Goal: Task Accomplishment & Management: Manage account settings

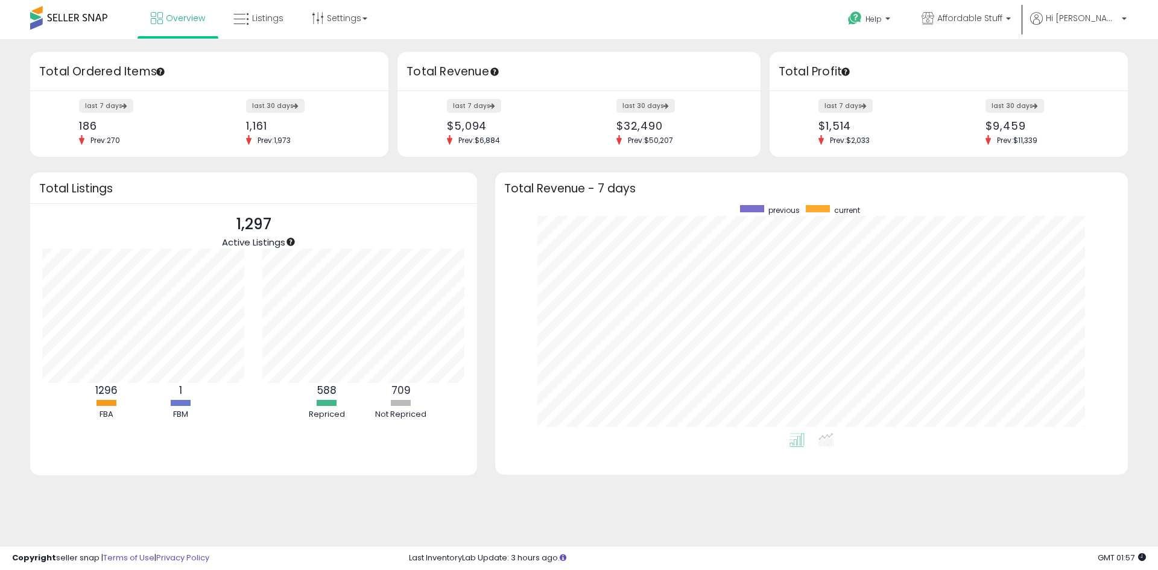
scroll to position [228, 608]
click at [255, 0] on html "Unable to login Retrieving listings data.. has not yet accepted the Terms of Us…" at bounding box center [579, 285] width 1158 height 570
drag, startPoint x: 257, startPoint y: 13, endPoint x: 324, endPoint y: 0, distance: 68.1
click at [258, 13] on span "Listings" at bounding box center [267, 18] width 31 height 12
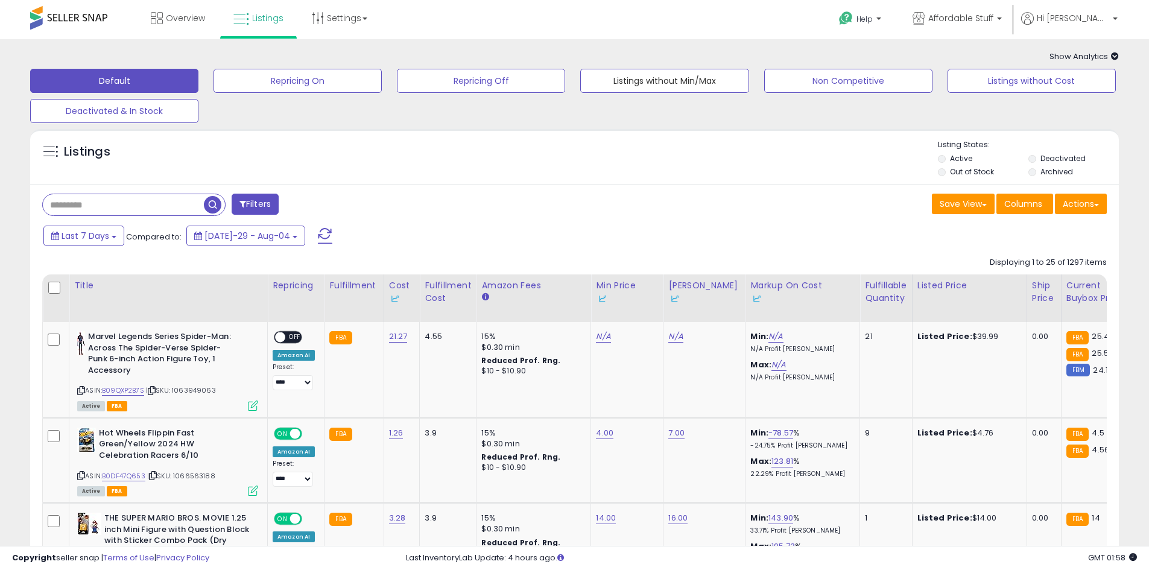
drag, startPoint x: 635, startPoint y: 91, endPoint x: 872, endPoint y: 1, distance: 252.8
click at [382, 92] on button "Listings without Min/Max" at bounding box center [297, 81] width 168 height 24
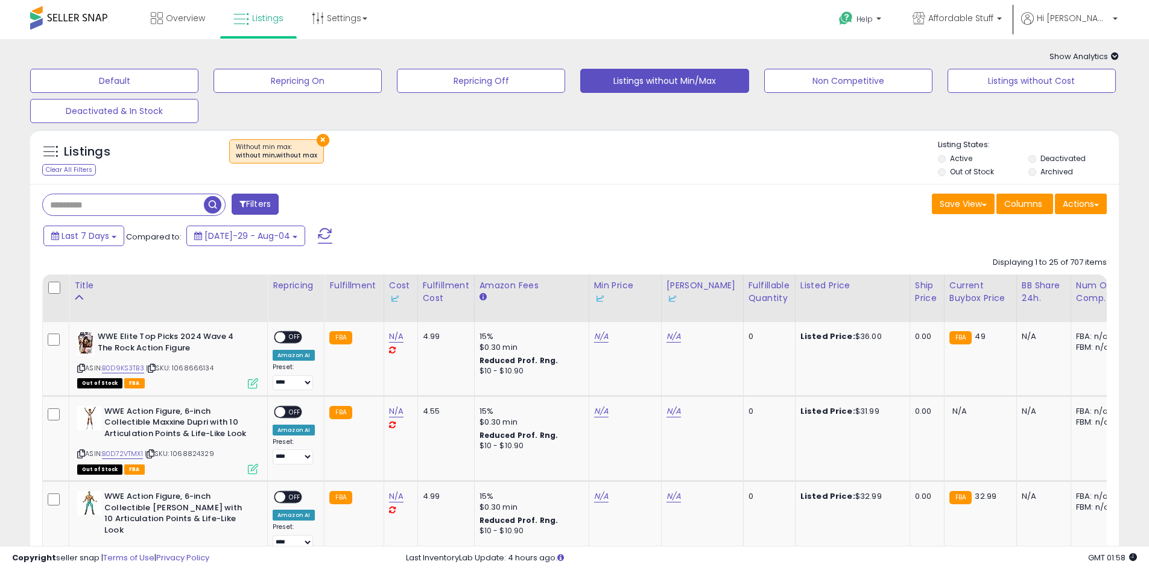
scroll to position [121, 0]
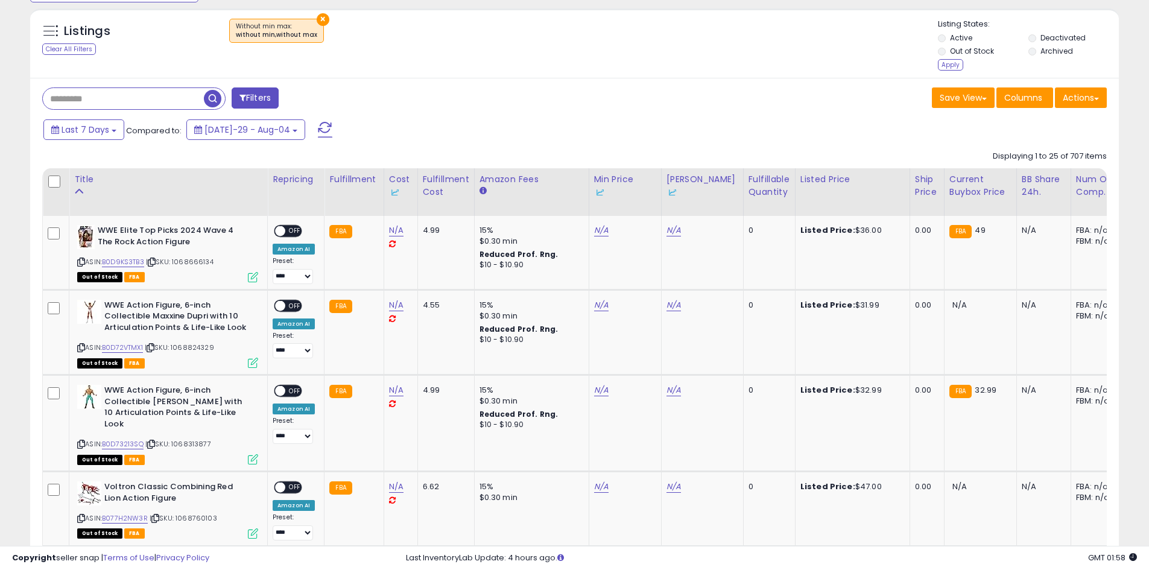
click at [943, 63] on div "Apply" at bounding box center [950, 64] width 25 height 11
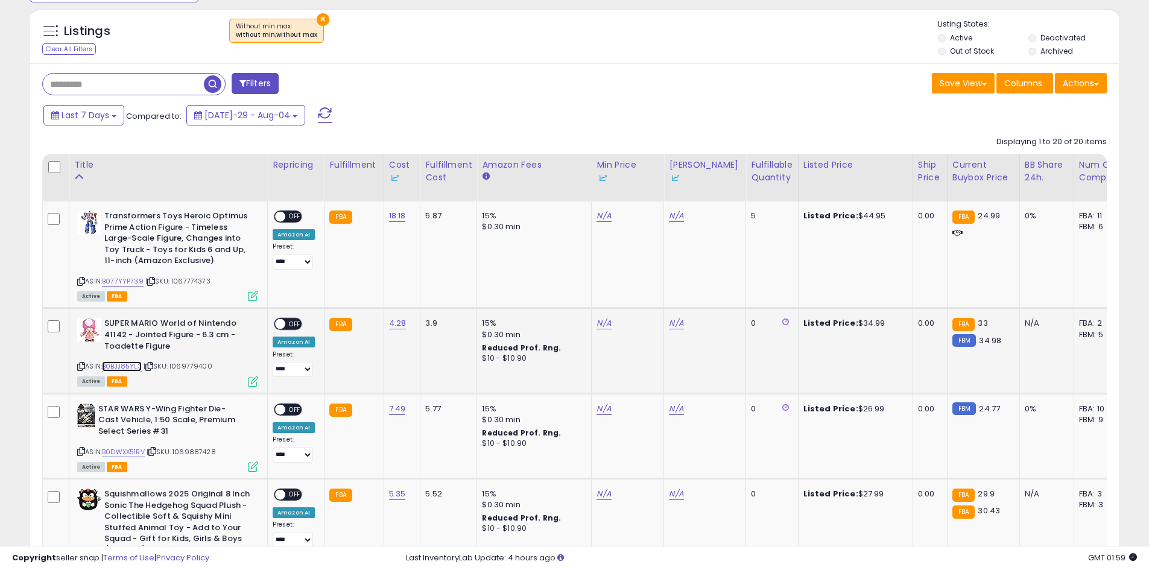
click at [136, 365] on link "B0BJJ85YL3" at bounding box center [122, 366] width 40 height 10
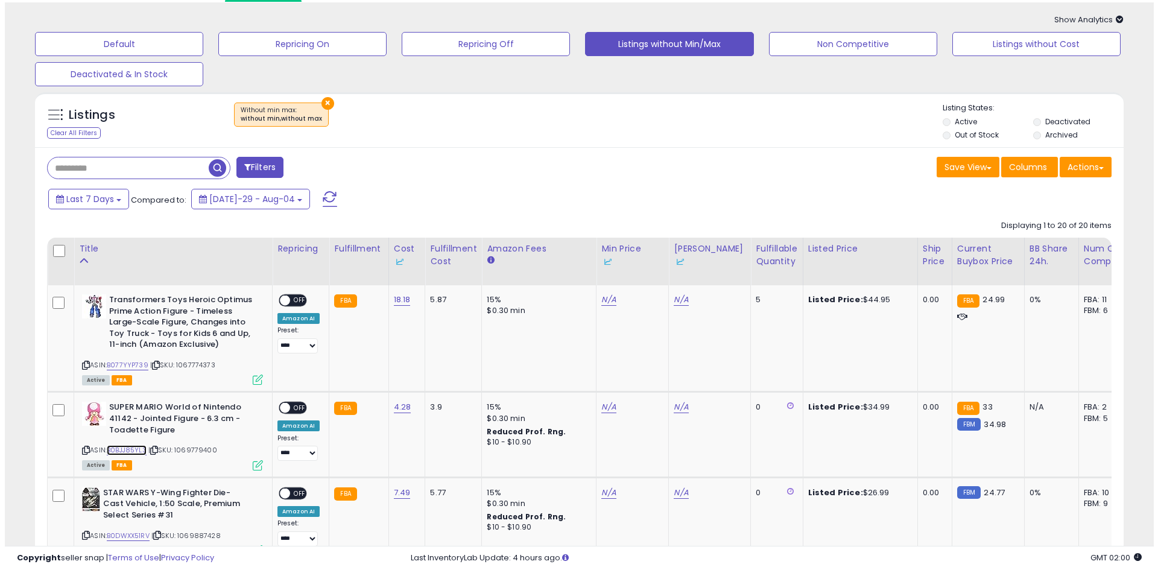
scroll to position [0, 0]
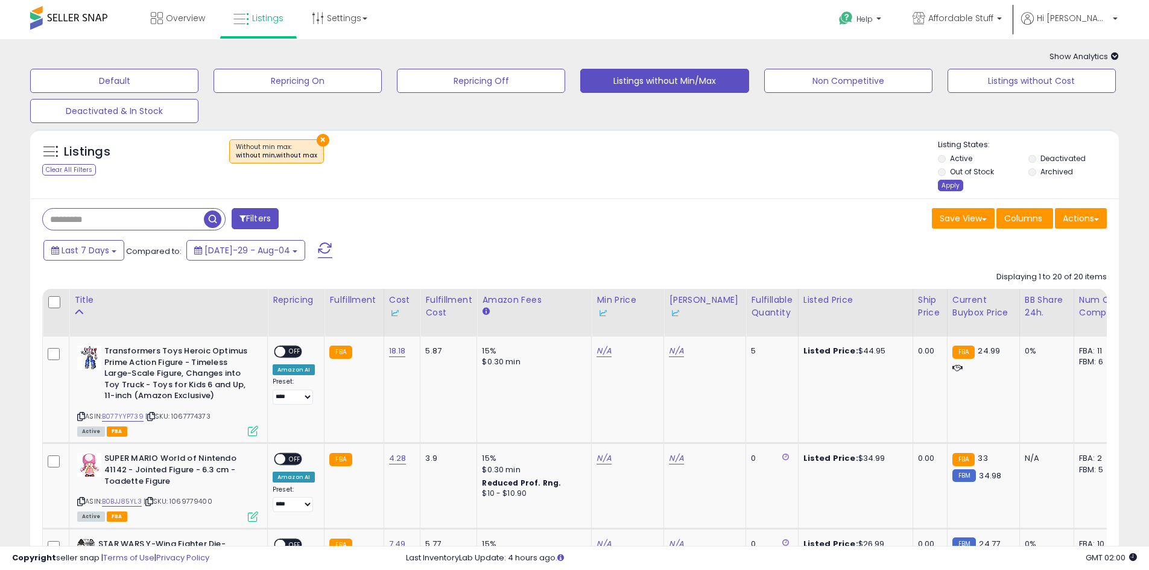
click at [948, 186] on div "Apply" at bounding box center [950, 185] width 25 height 11
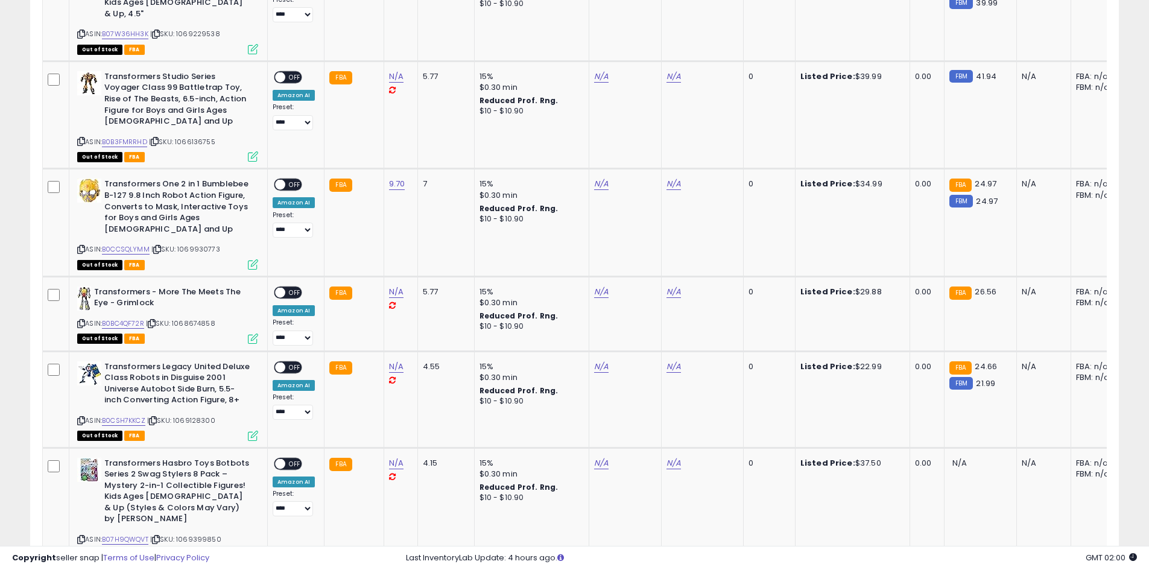
scroll to position [2070, 0]
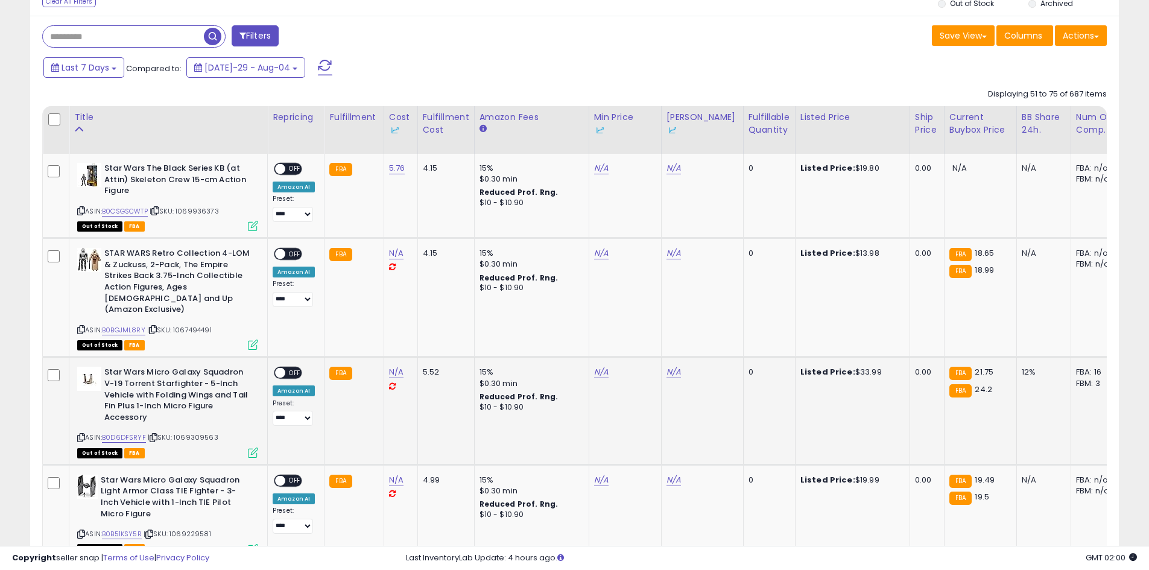
scroll to position [301, 0]
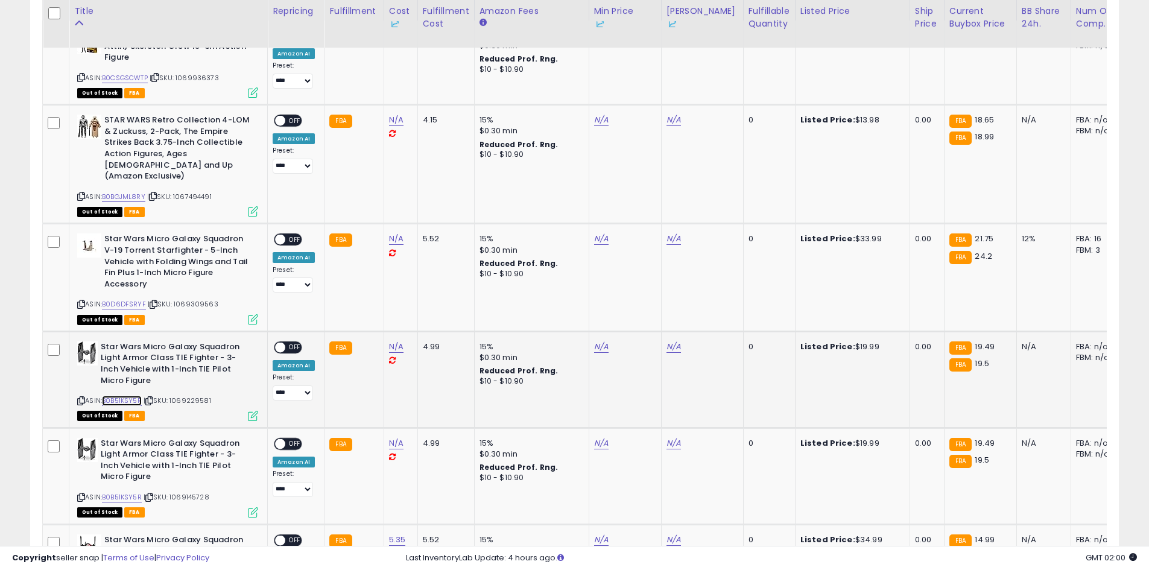
click at [128, 396] on link "B0B51KSY5R" at bounding box center [122, 401] width 40 height 10
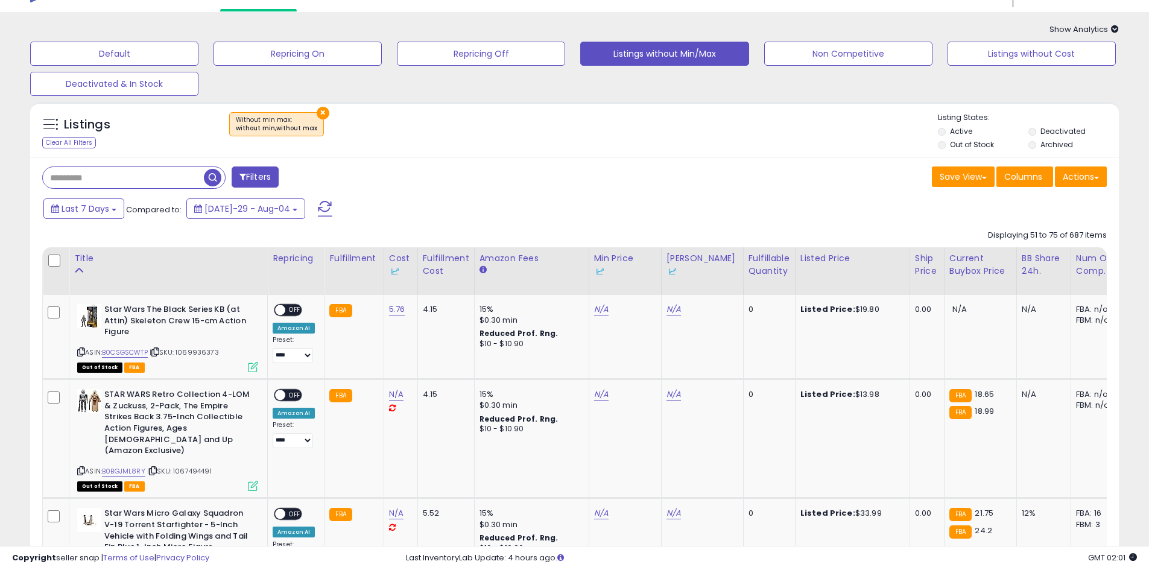
scroll to position [0, 0]
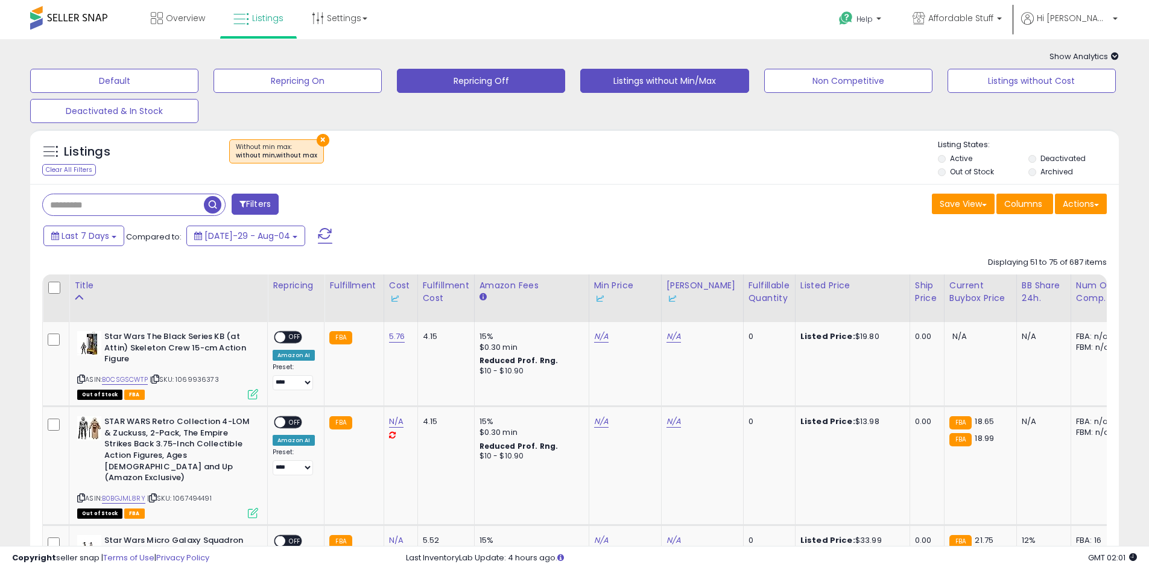
click at [198, 78] on button "Repricing Off" at bounding box center [114, 81] width 168 height 24
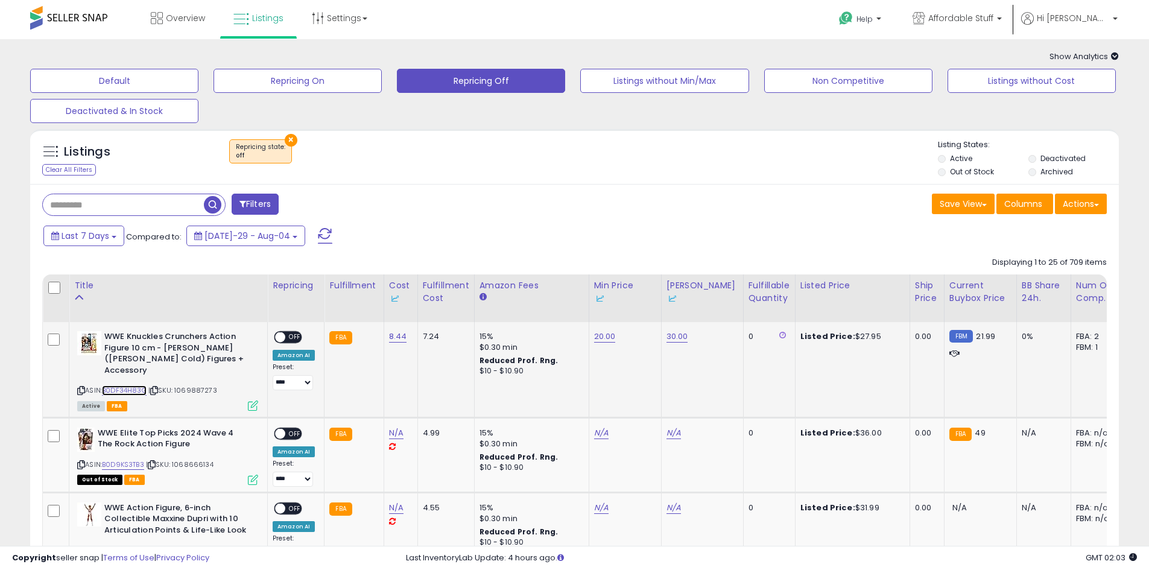
click at [121, 385] on link "B0DF34H83G" at bounding box center [124, 390] width 45 height 10
click at [289, 335] on span "OFF" at bounding box center [294, 337] width 19 height 10
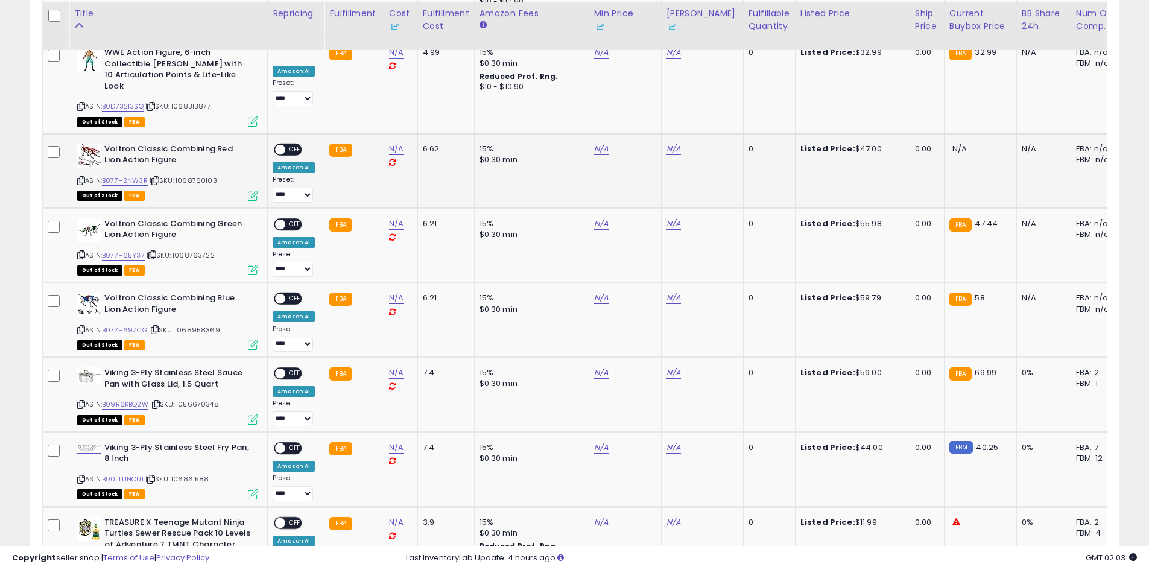
scroll to position [543, 0]
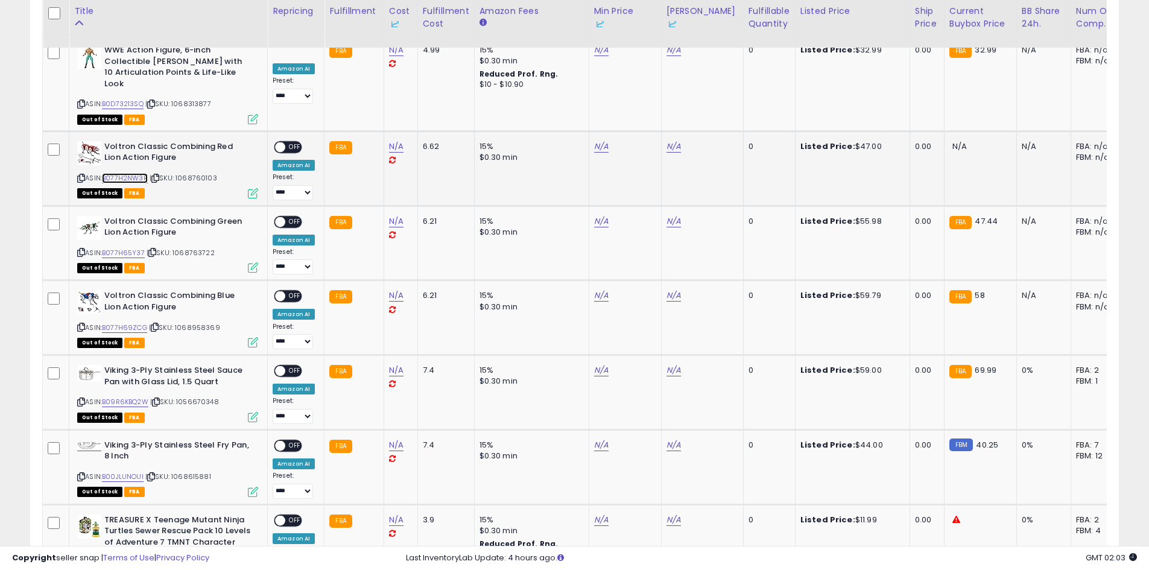
click at [133, 173] on link "B077H2NW3R" at bounding box center [125, 178] width 46 height 10
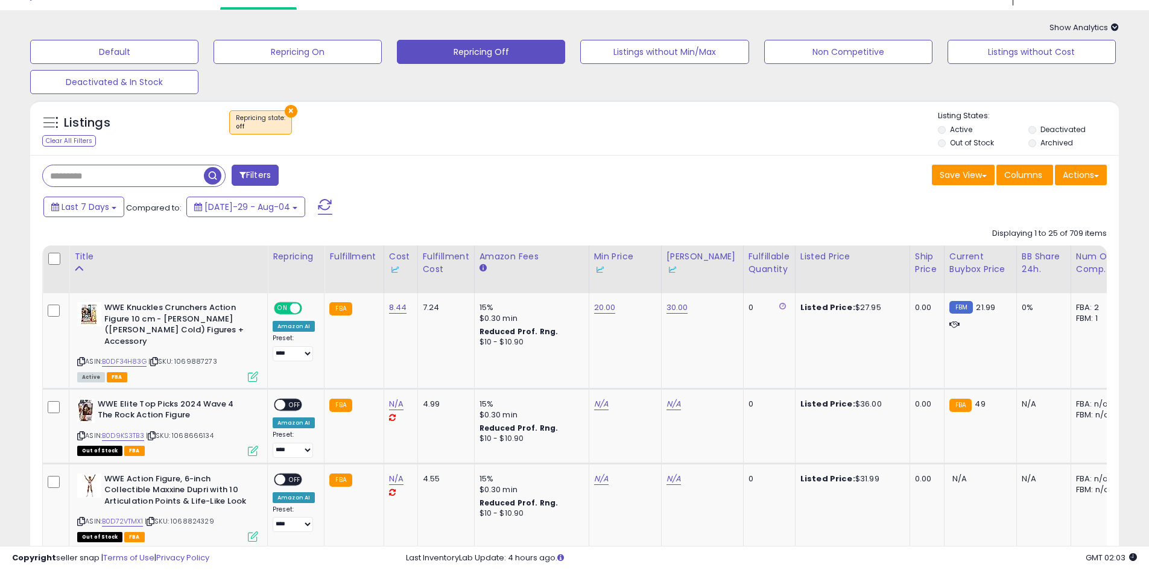
scroll to position [0, 0]
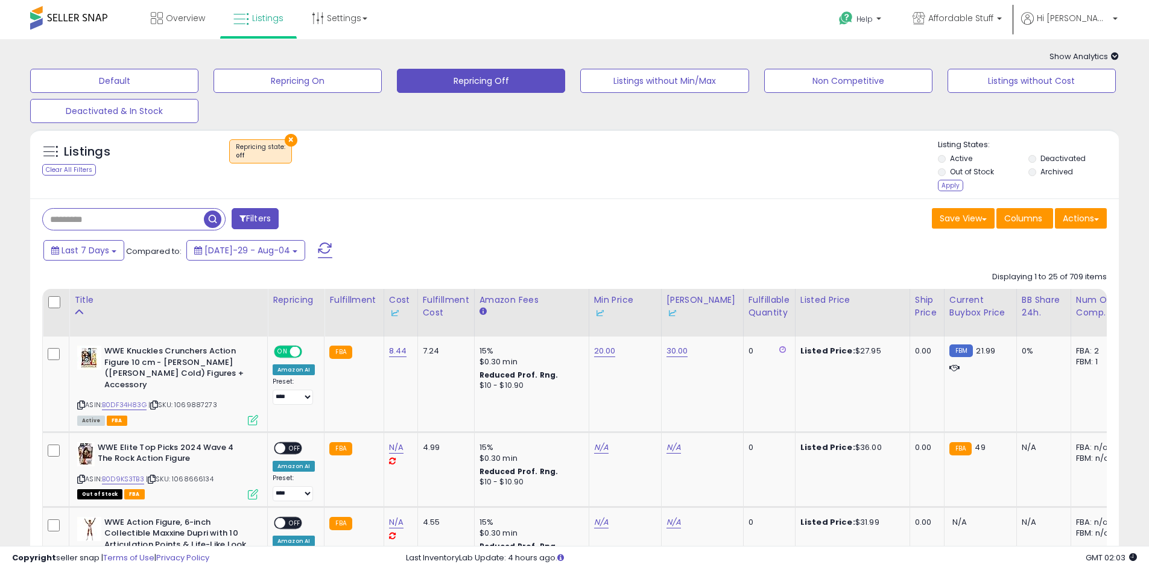
drag, startPoint x: 945, startPoint y: 192, endPoint x: 950, endPoint y: 180, distance: 13.5
click at [947, 186] on div "Listing States: Active Deactivated Out of Stock Archived Apply" at bounding box center [1028, 166] width 181 height 55
click at [951, 180] on li "Out of Stock" at bounding box center [982, 172] width 89 height 13
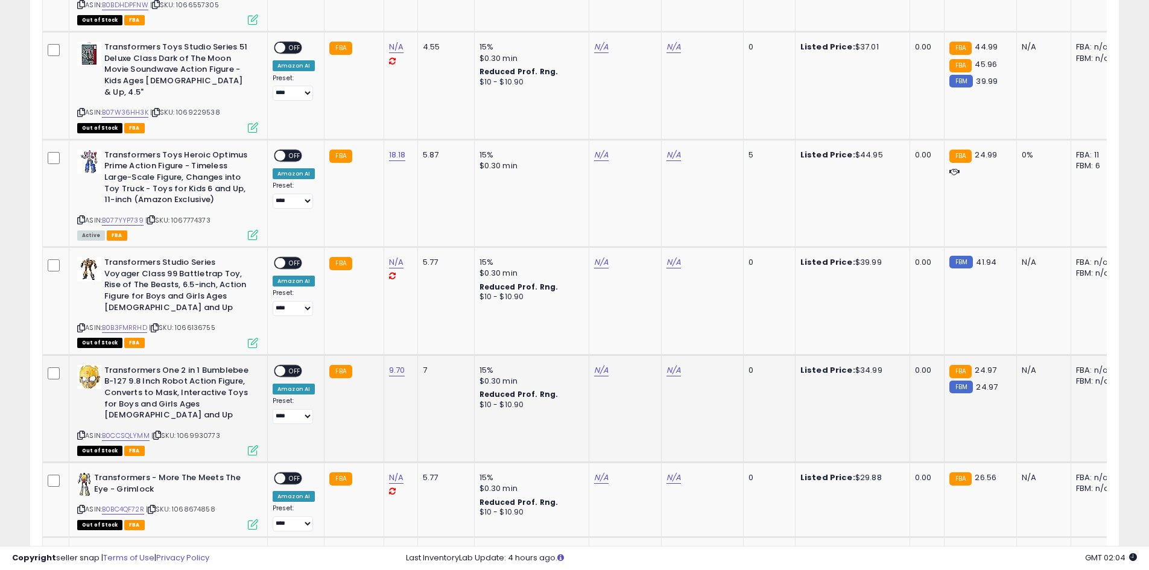
scroll to position [1869, 0]
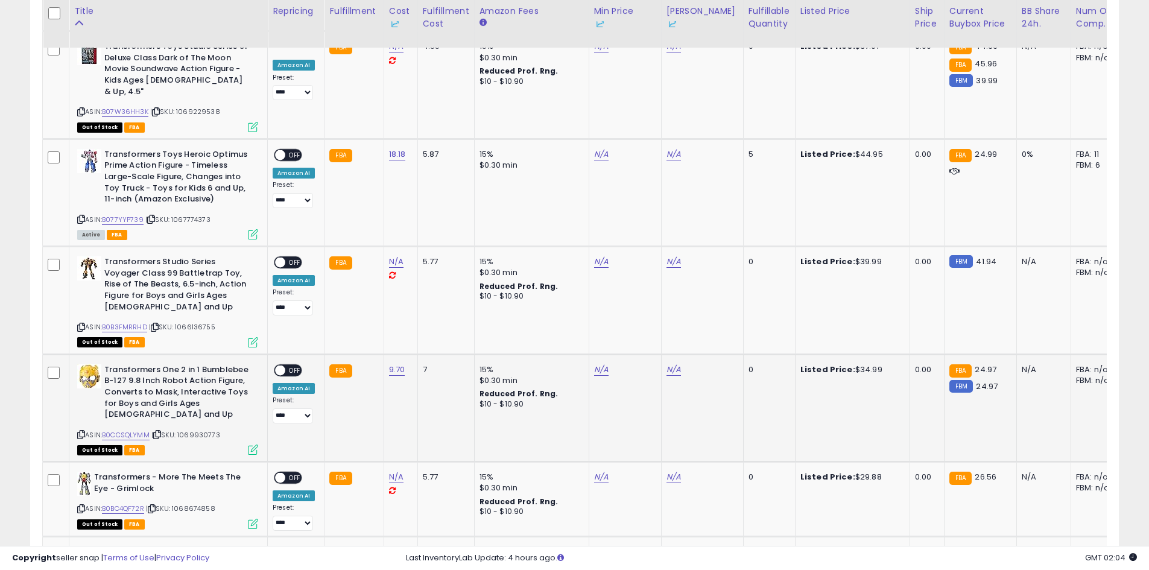
click at [606, 364] on div "N/A" at bounding box center [623, 369] width 58 height 11
click at [605, 354] on td "N/A" at bounding box center [624, 407] width 72 height 107
click at [134, 430] on link "B0CCSQLYMM" at bounding box center [126, 435] width 48 height 10
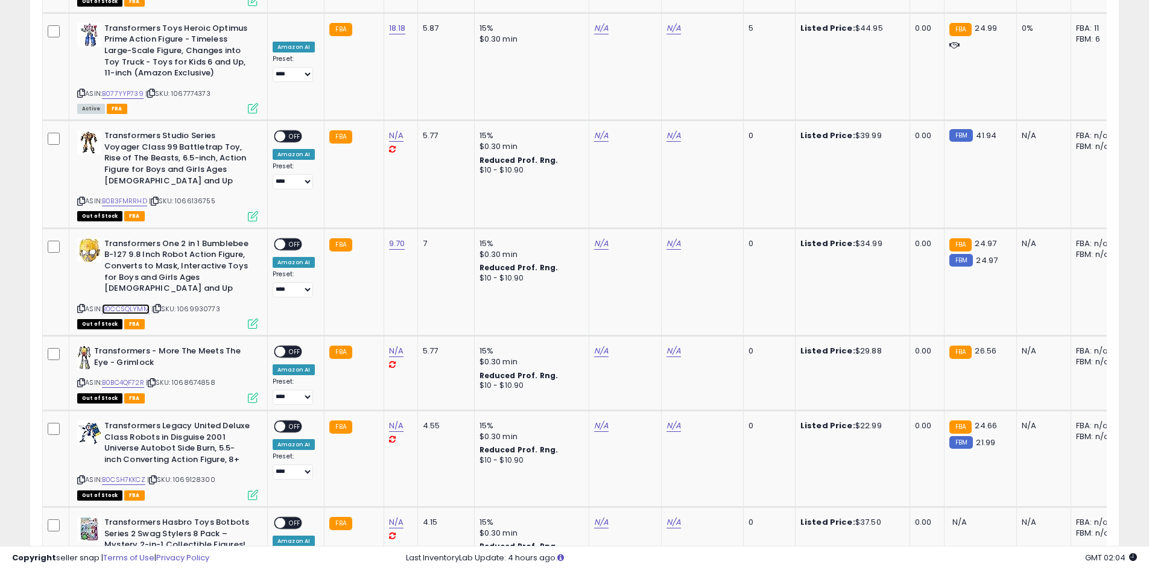
scroll to position [2128, 0]
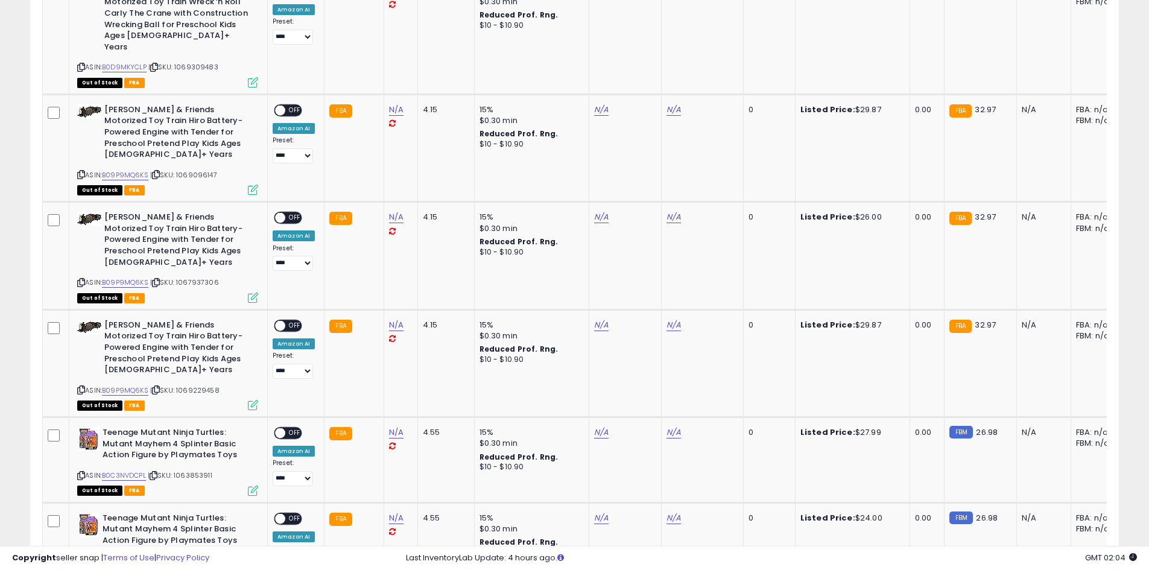
scroll to position [0, 0]
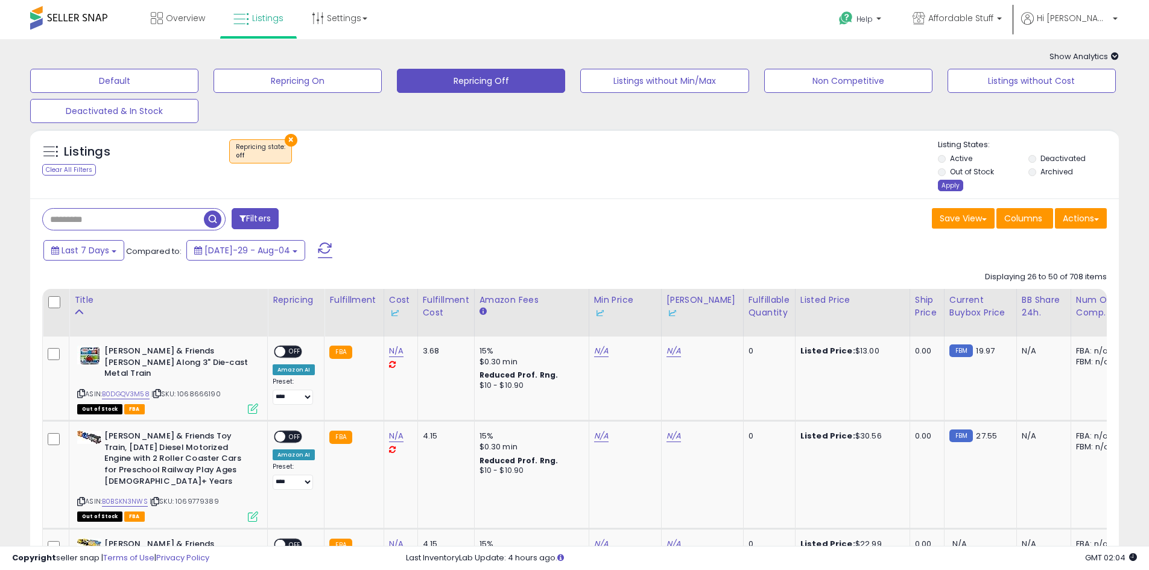
click at [943, 183] on div "Apply" at bounding box center [950, 185] width 25 height 11
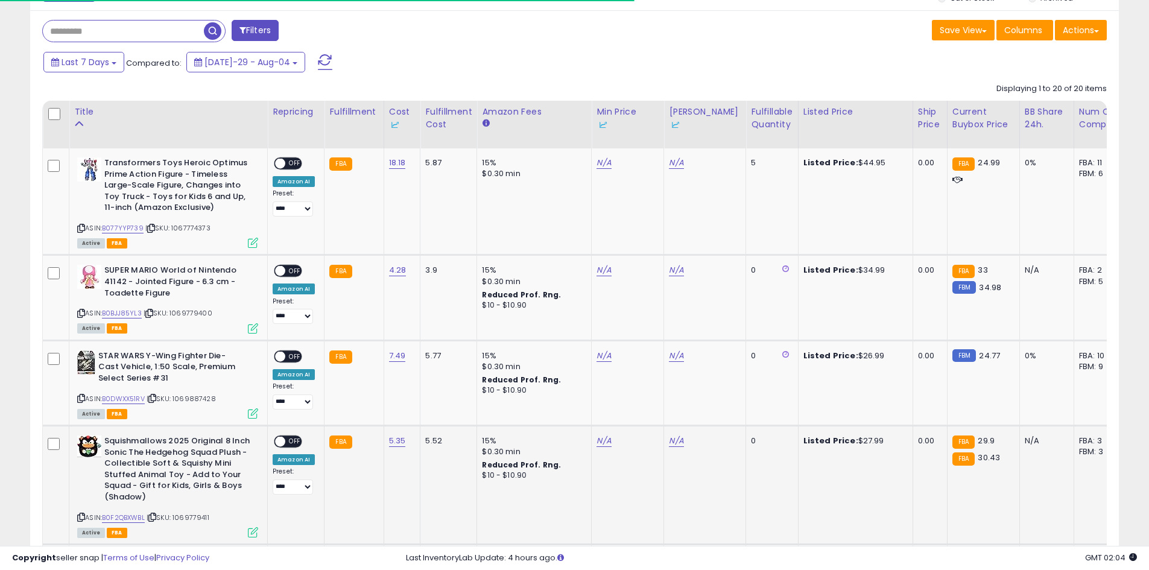
scroll to position [422, 0]
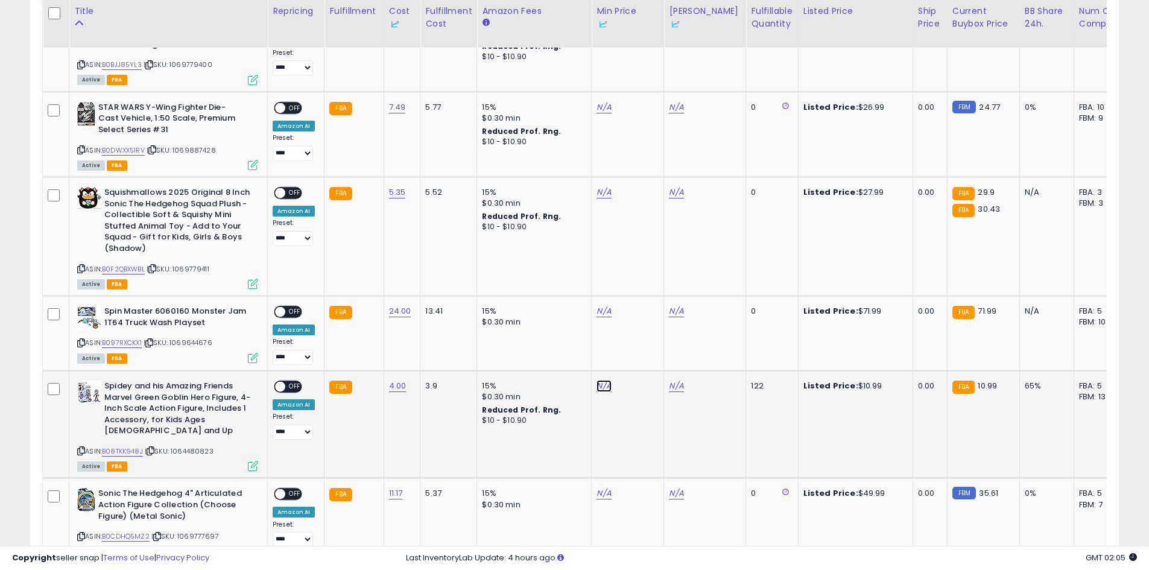
type input "*****"
click at [637, 351] on icon "submit" at bounding box center [633, 354] width 7 height 7
type input "**"
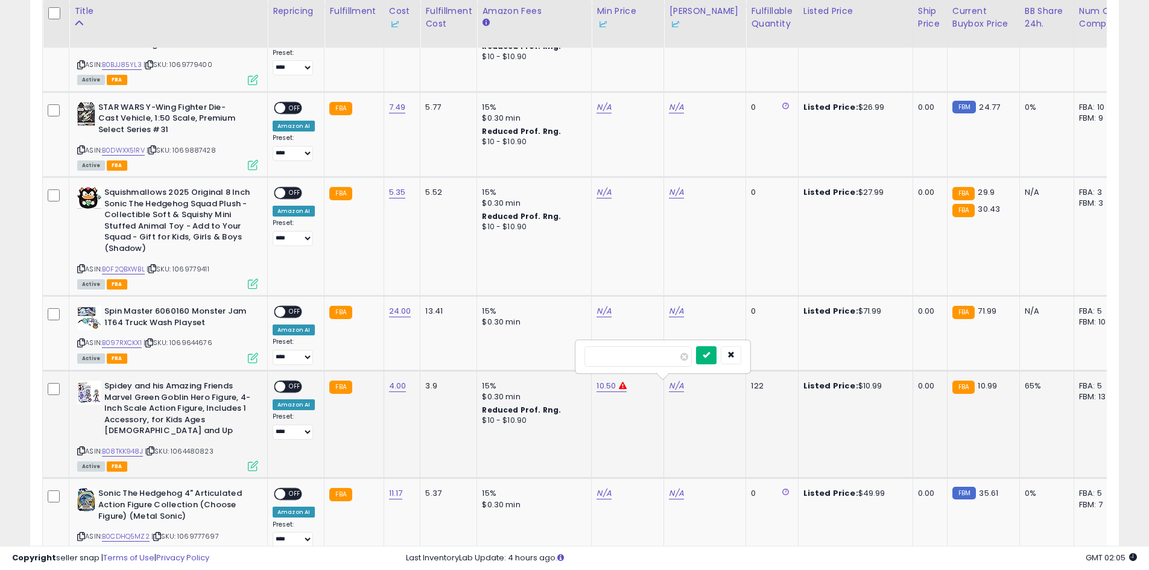
click at [716, 353] on button "submit" at bounding box center [706, 355] width 20 height 18
click at [289, 383] on span "OFF" at bounding box center [294, 387] width 19 height 10
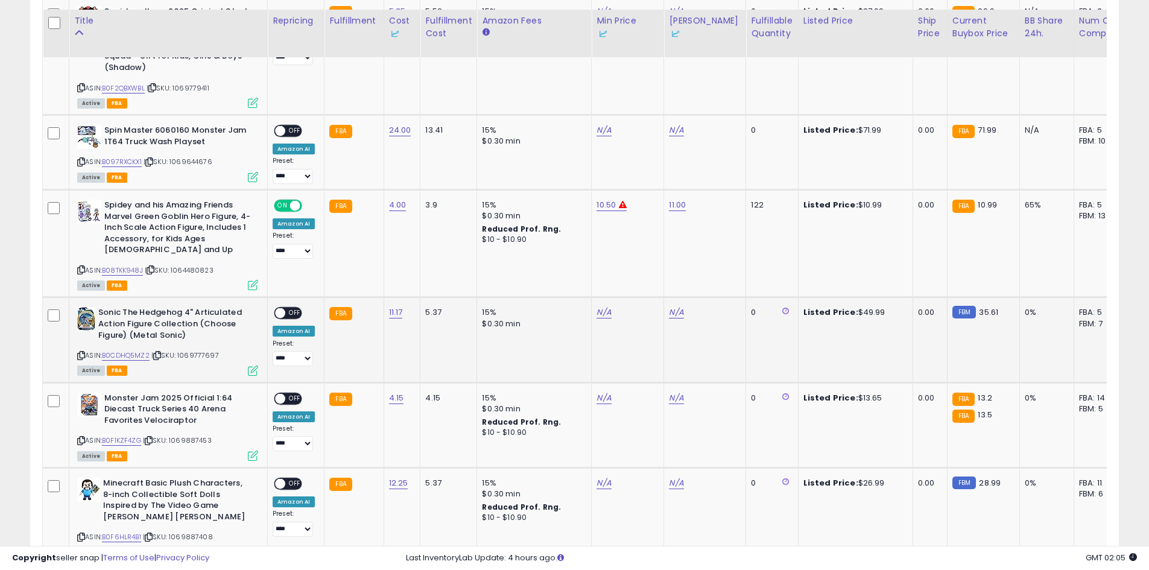
scroll to position [784, 0]
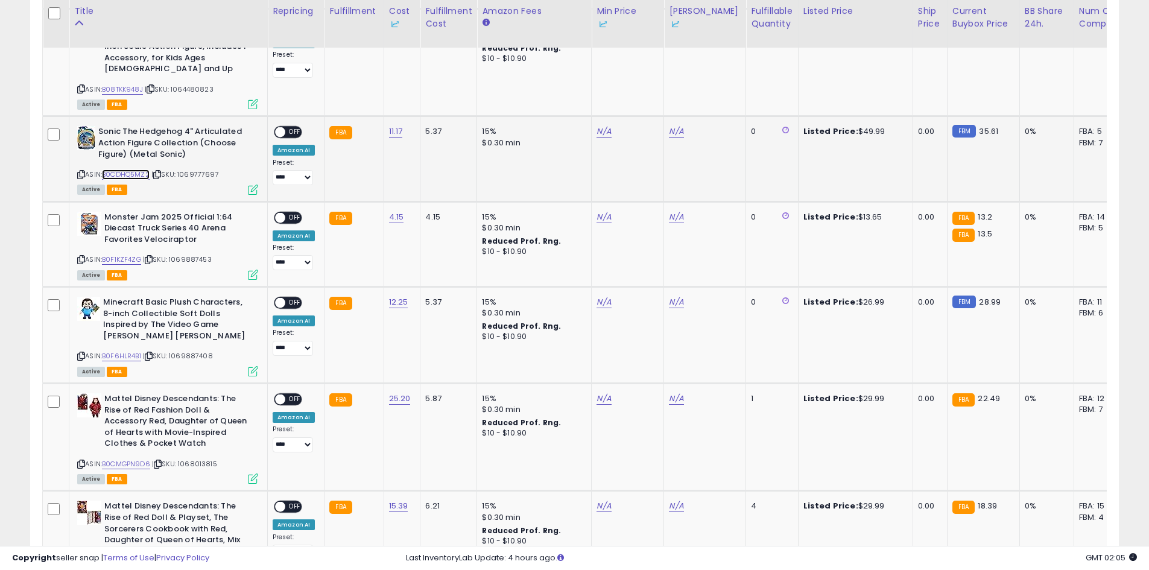
click at [128, 169] on link "B0CDHQ5MZ2" at bounding box center [126, 174] width 48 height 10
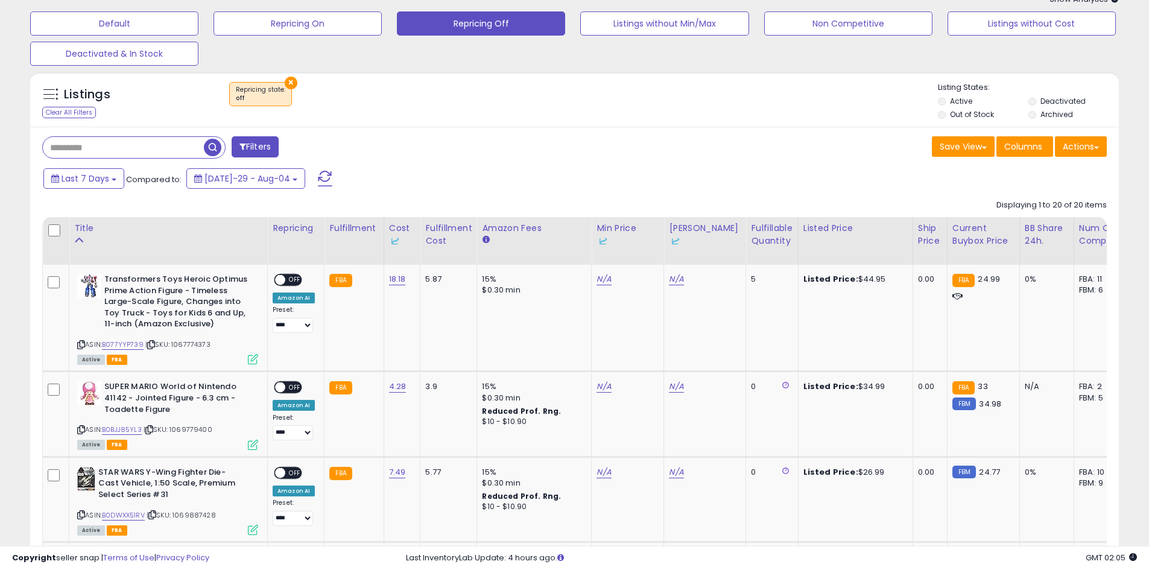
scroll to position [0, 0]
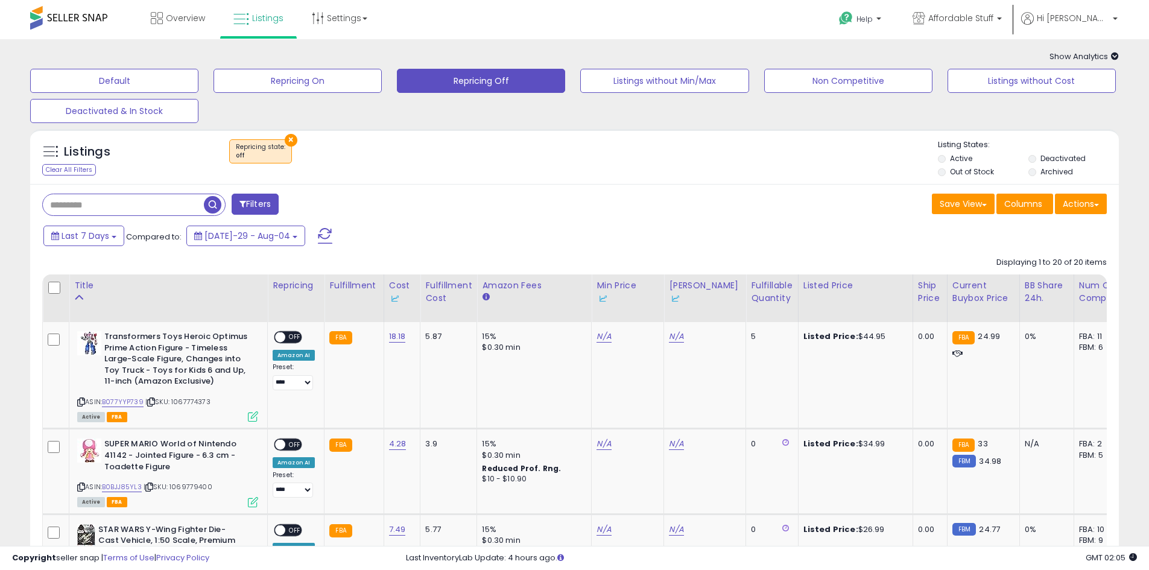
click at [945, 169] on li "Out of Stock" at bounding box center [982, 172] width 89 height 13
click at [938, 175] on li "Out of Stock" at bounding box center [982, 172] width 89 height 13
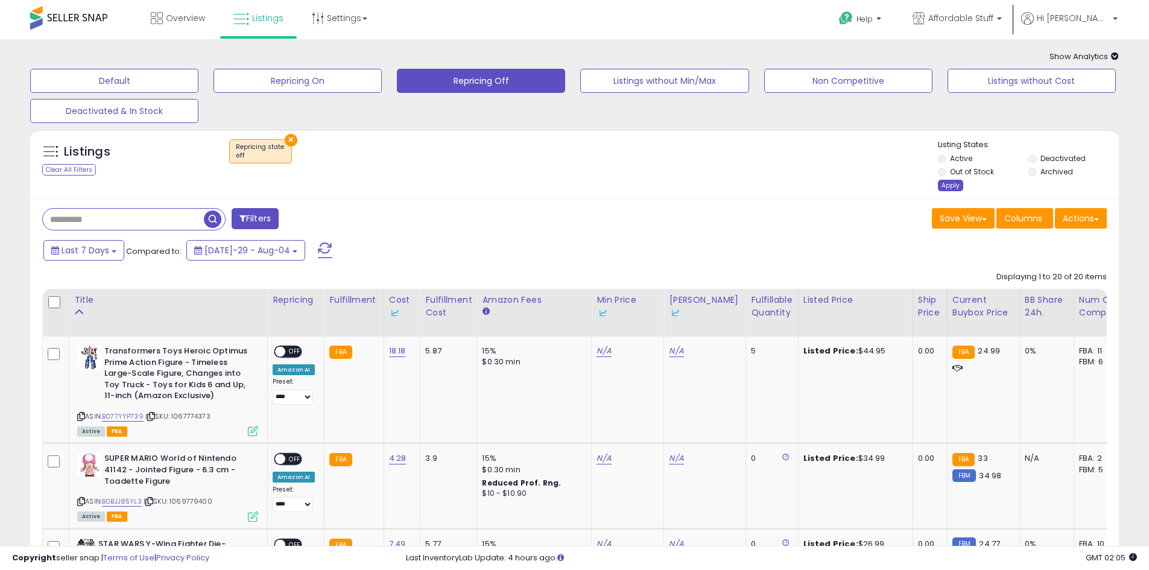
click at [943, 181] on div "Apply" at bounding box center [950, 185] width 25 height 11
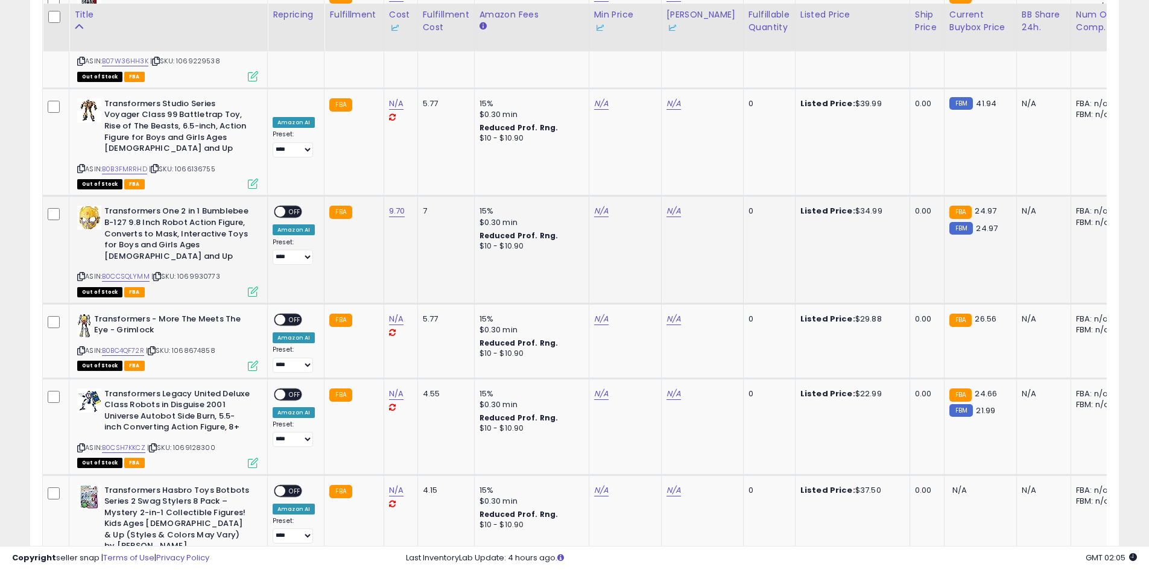
scroll to position [2070, 0]
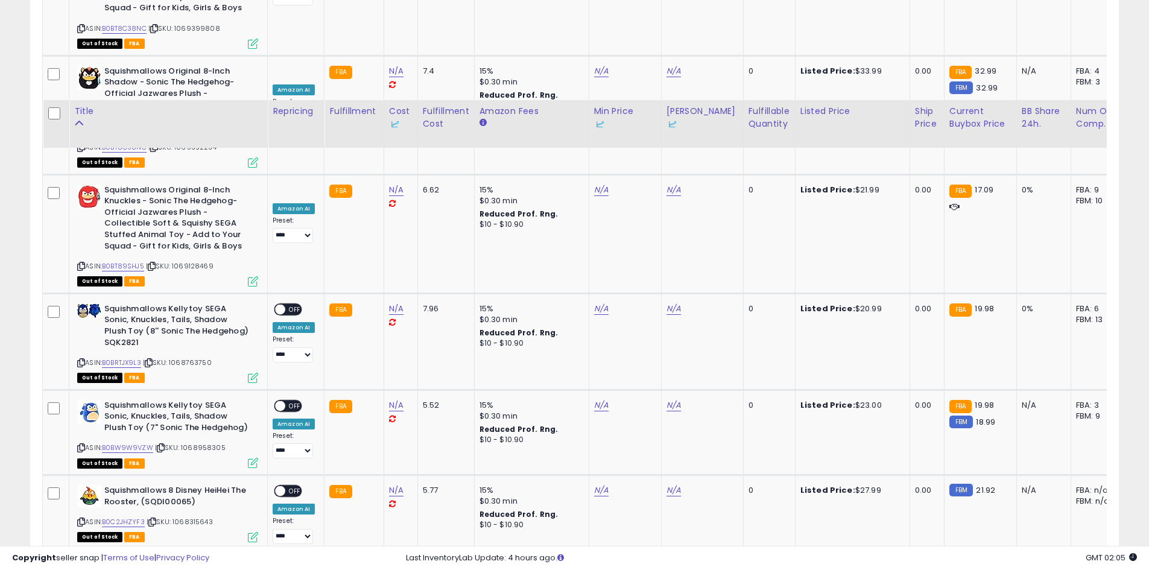
scroll to position [2257, 0]
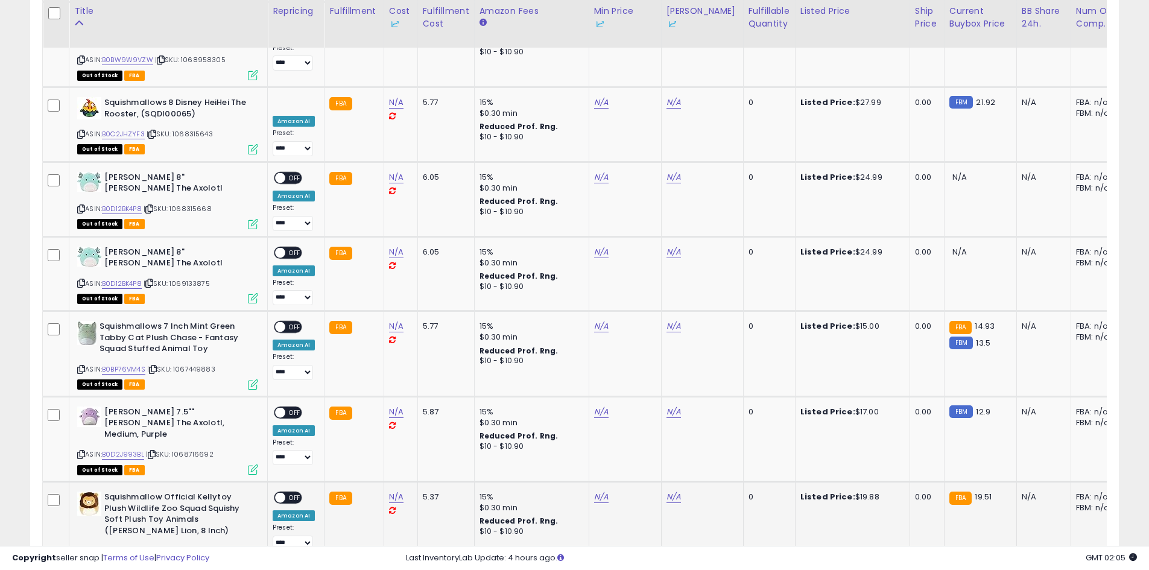
click at [127, 546] on link "B0C5V859YJ" at bounding box center [124, 551] width 44 height 10
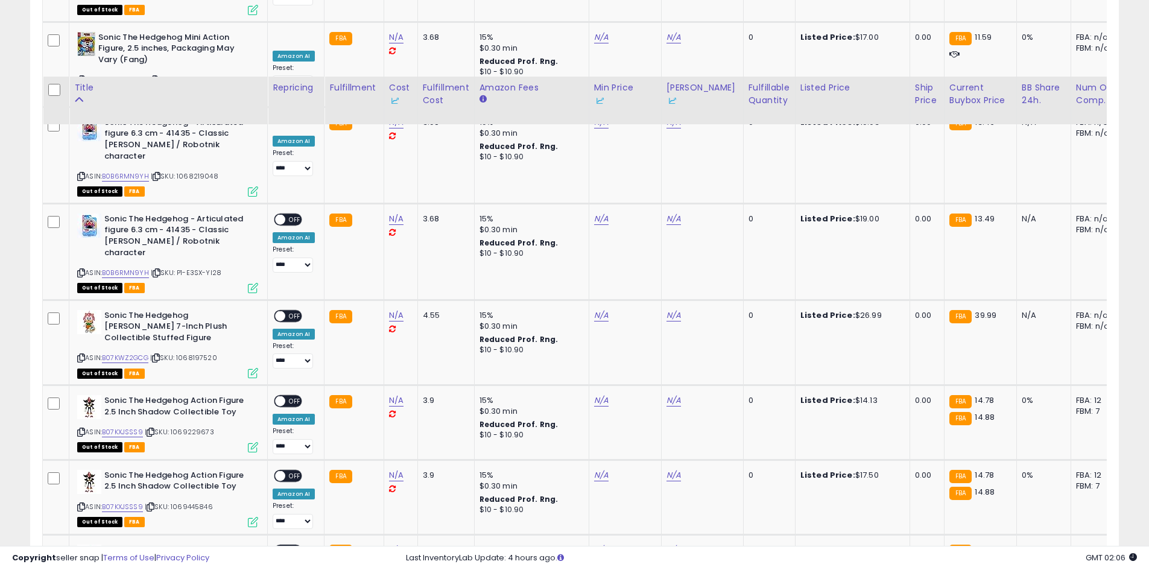
scroll to position [2079, 0]
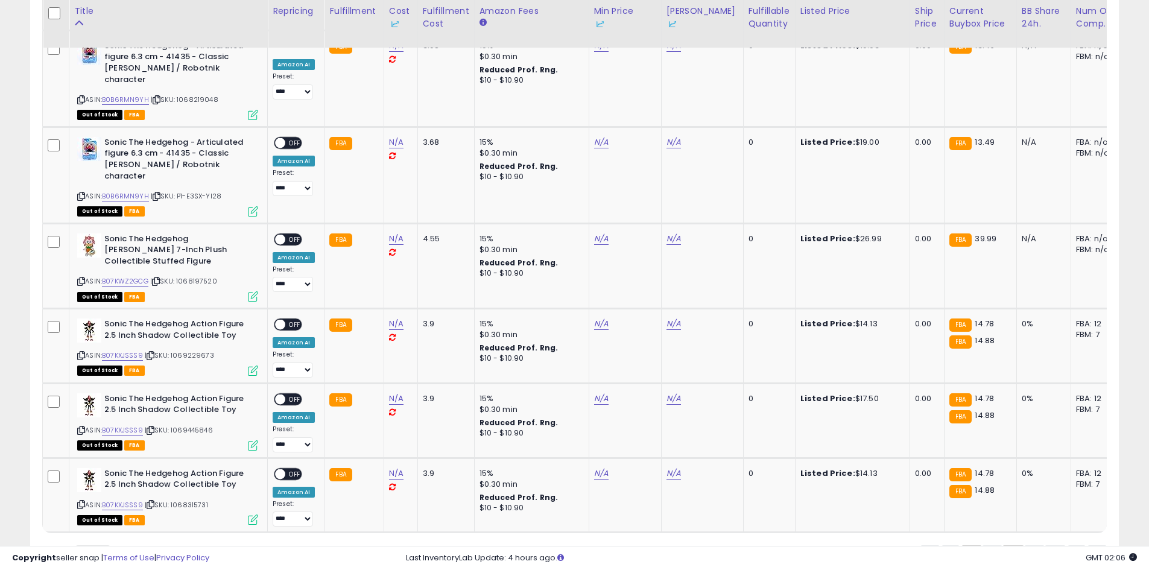
click at [1002, 545] on link "2" at bounding box center [1013, 555] width 22 height 20
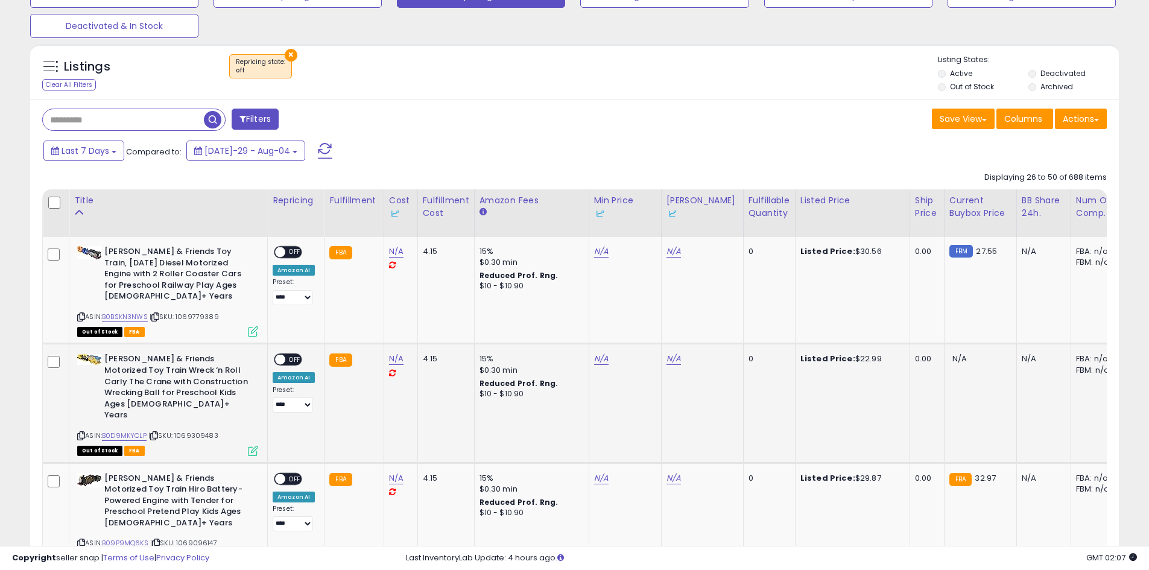
scroll to position [181, 0]
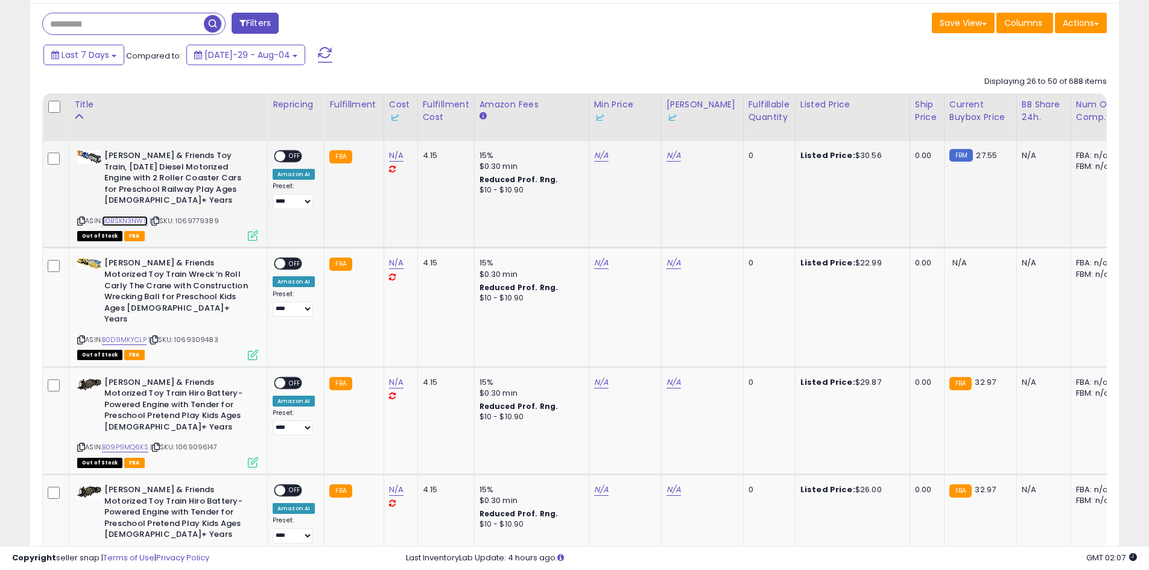
click at [136, 217] on link "B0BSKN3NWS" at bounding box center [125, 221] width 46 height 10
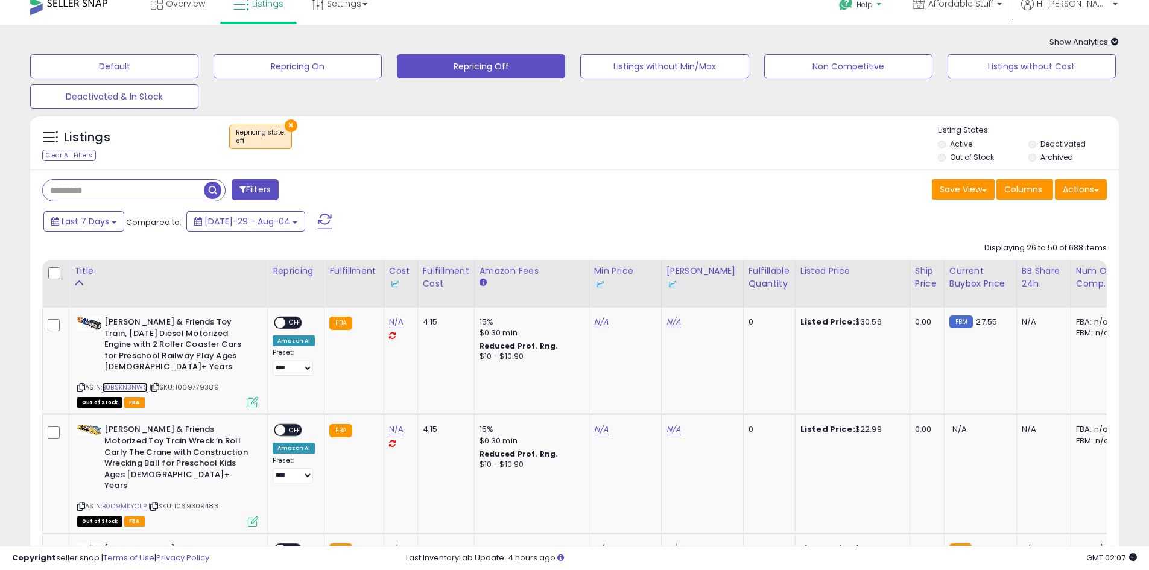
scroll to position [0, 0]
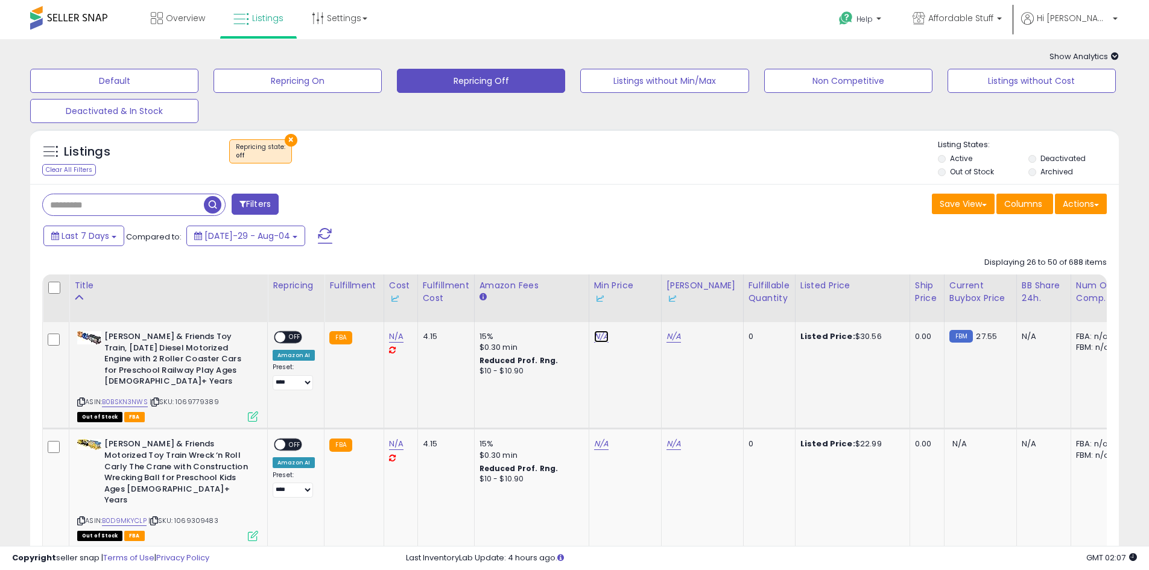
click at [594, 338] on link "N/A" at bounding box center [601, 336] width 14 height 12
type input "**"
click at [641, 311] on button "submit" at bounding box center [630, 306] width 20 height 18
click at [673, 336] on link "N/A" at bounding box center [673, 336] width 14 height 12
type input "**"
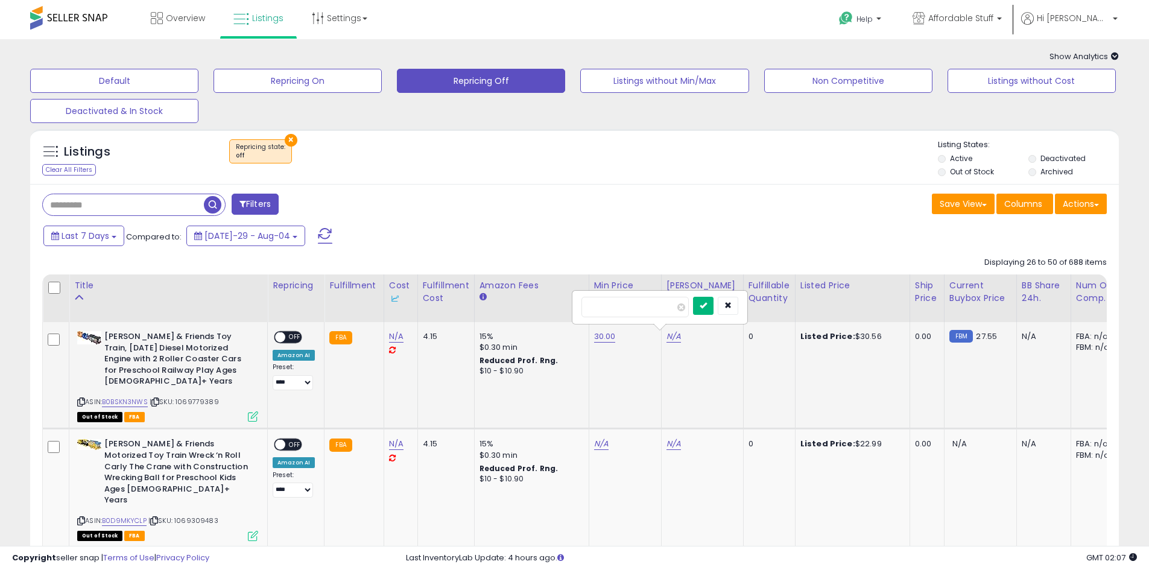
click at [713, 308] on button "submit" at bounding box center [703, 306] width 20 height 18
click at [287, 338] on span "OFF" at bounding box center [294, 337] width 19 height 10
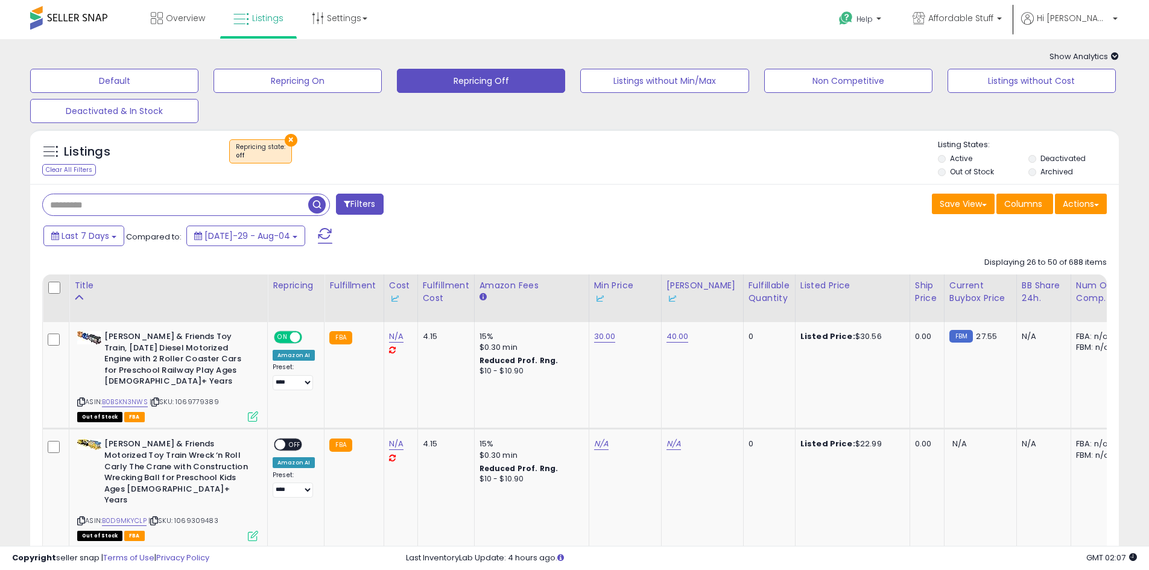
click at [128, 208] on input "text" at bounding box center [175, 204] width 265 height 21
type input "*****"
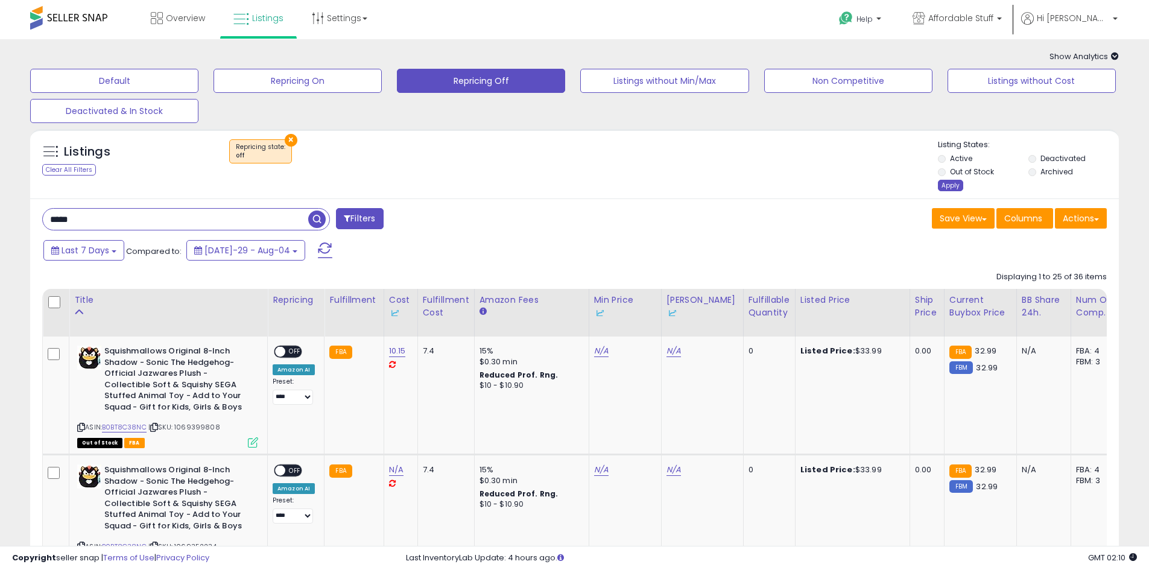
click at [947, 185] on div "Apply" at bounding box center [950, 185] width 25 height 11
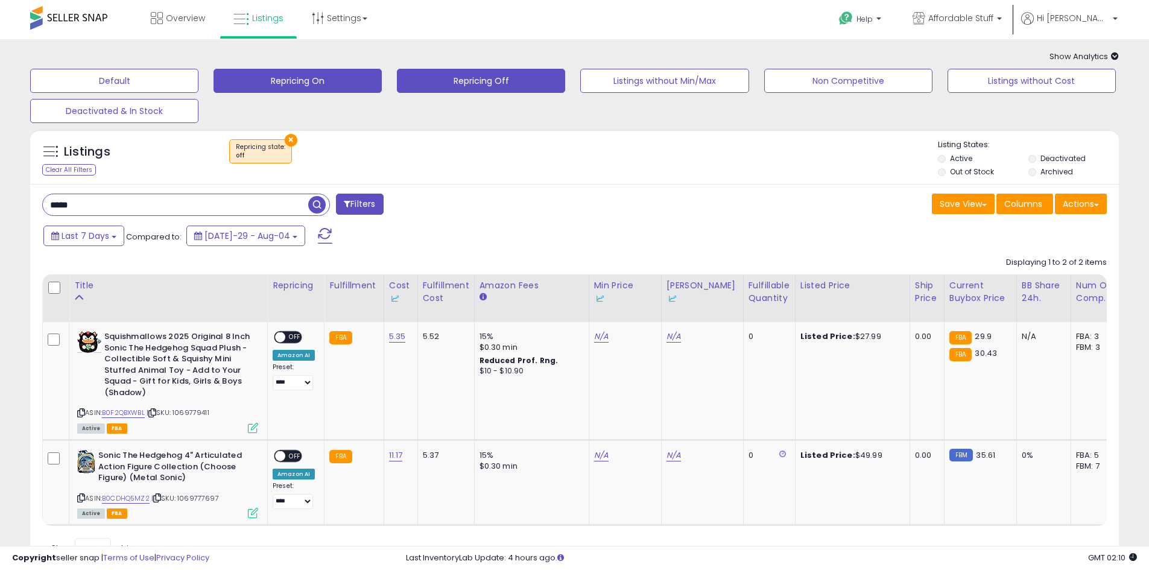
click at [198, 90] on button "Repricing On" at bounding box center [114, 81] width 168 height 24
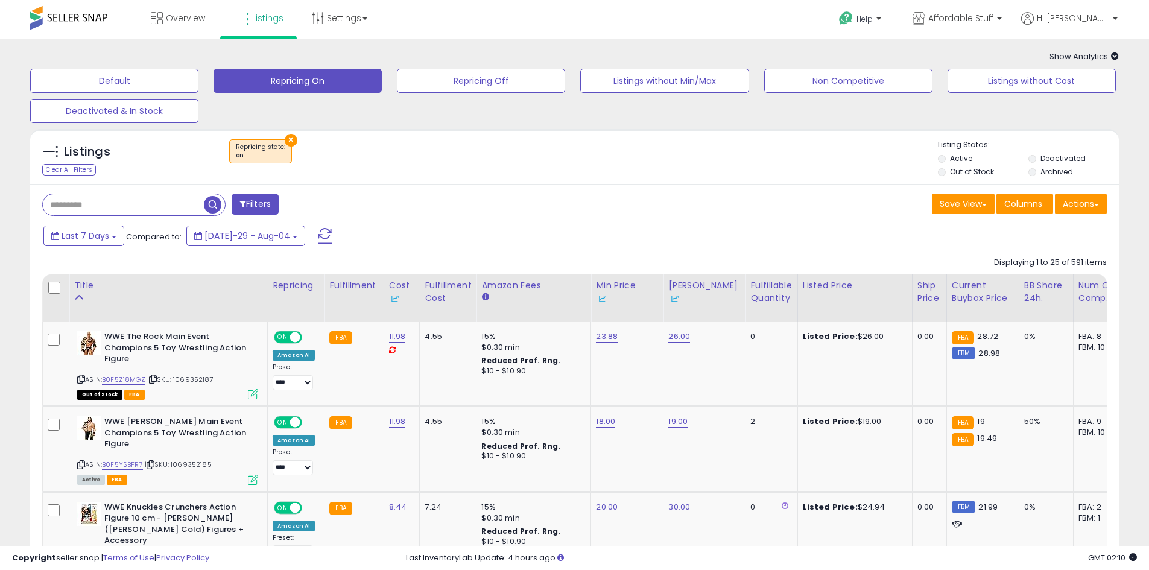
click at [110, 207] on input "text" at bounding box center [123, 204] width 161 height 21
type input "*****"
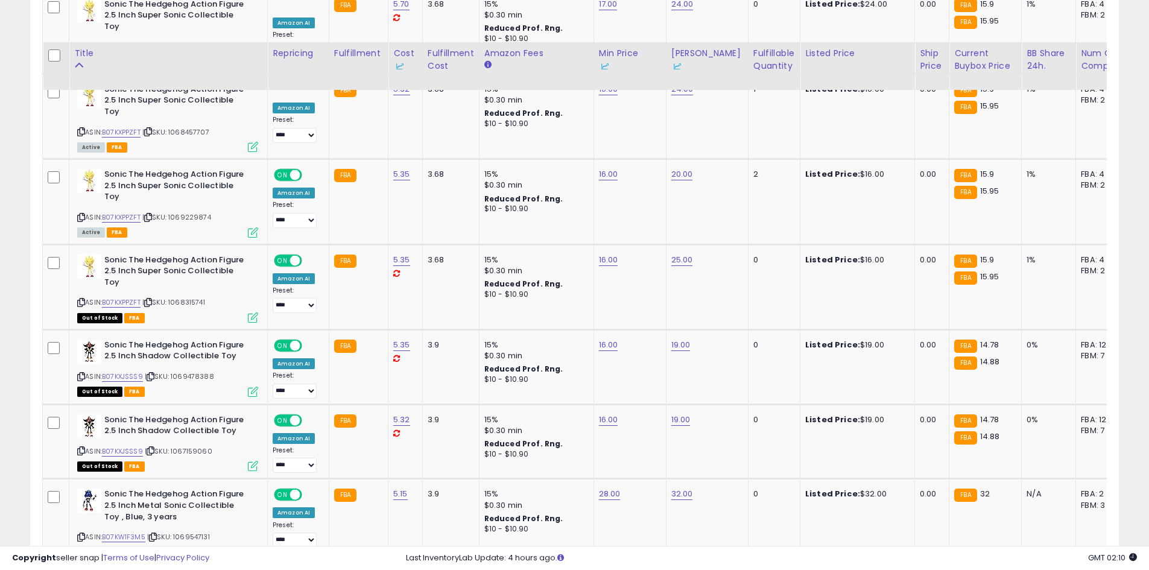
scroll to position [2082, 0]
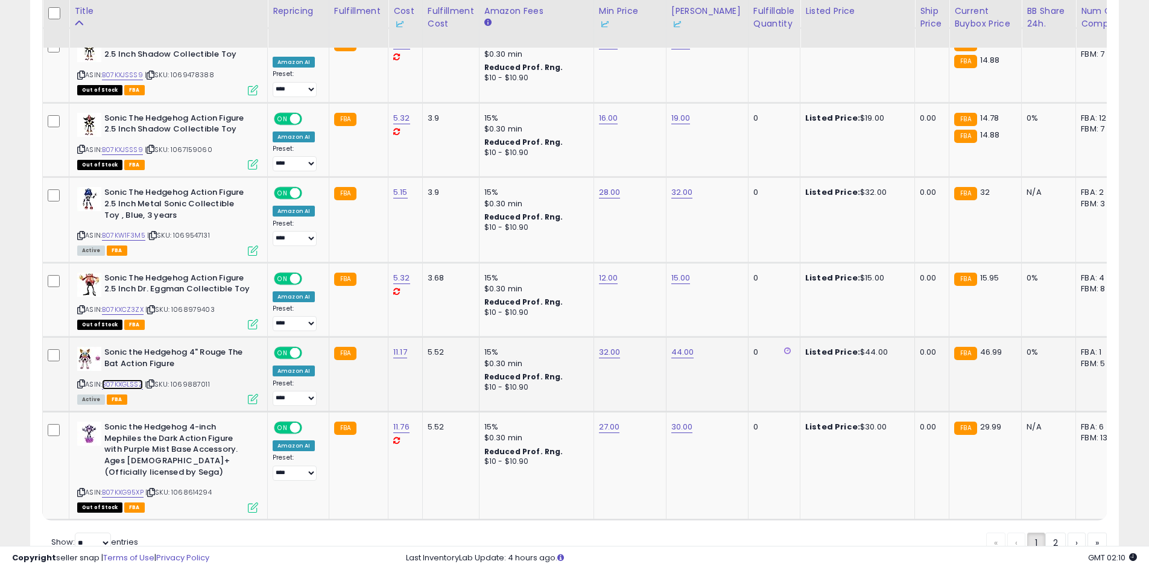
click at [131, 379] on link "B07KXGLSSZ" at bounding box center [122, 384] width 41 height 10
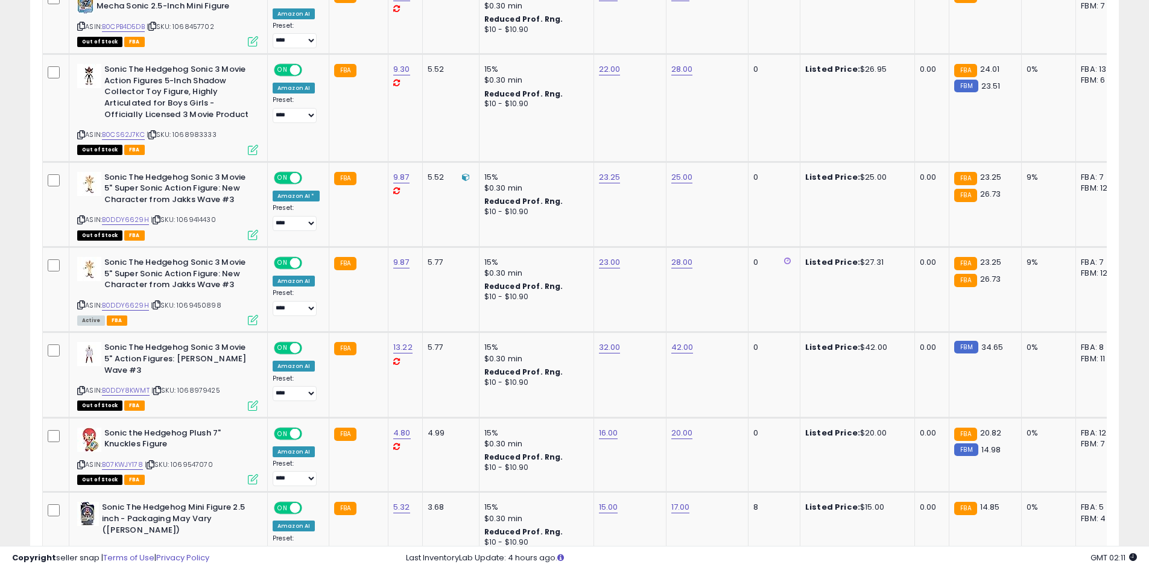
scroll to position [997, 0]
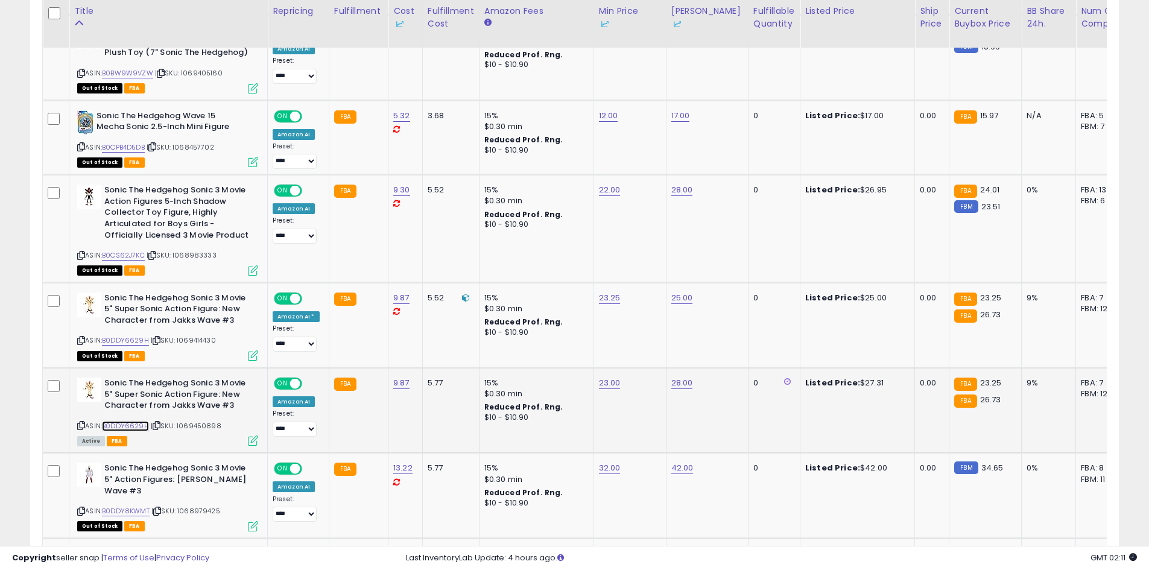
click at [142, 421] on link "B0DDY6629H" at bounding box center [125, 426] width 47 height 10
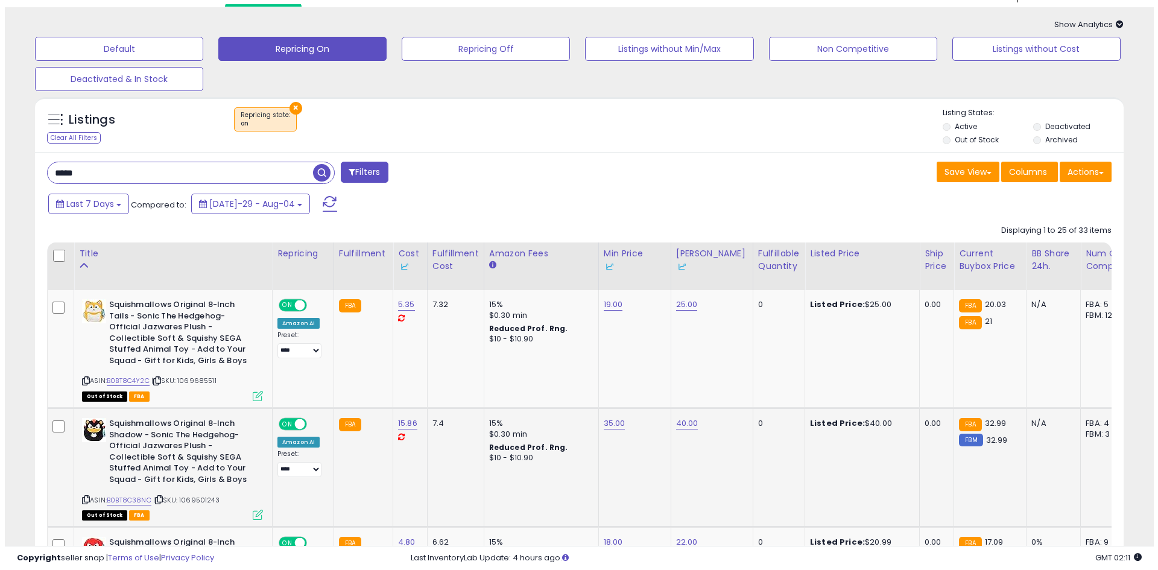
scroll to position [0, 0]
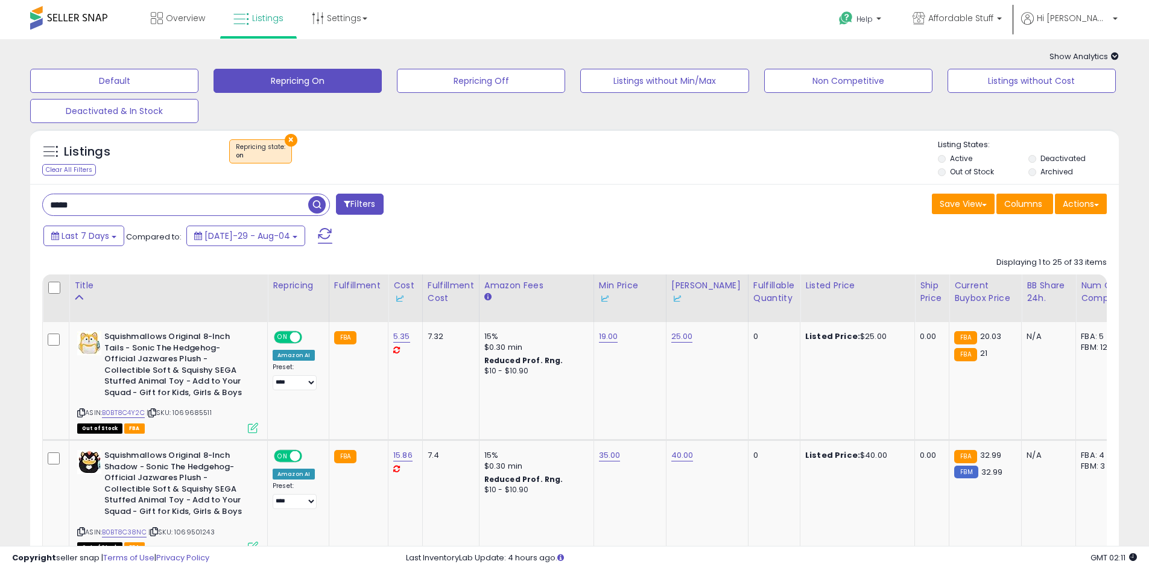
click at [938, 161] on li "Active" at bounding box center [982, 159] width 89 height 13
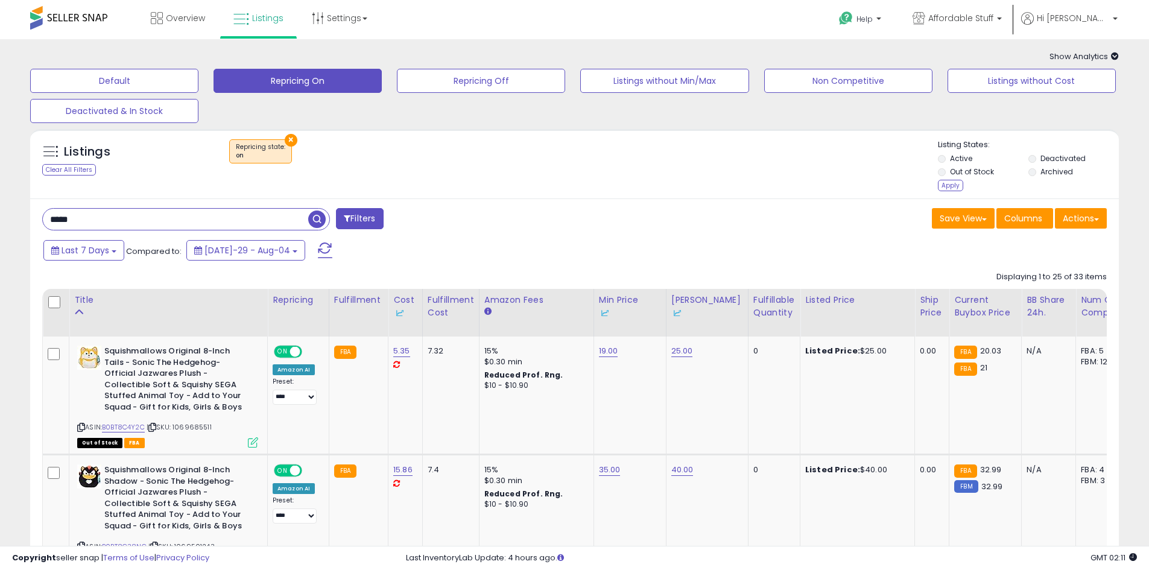
drag, startPoint x: 140, startPoint y: 227, endPoint x: 29, endPoint y: 241, distance: 112.4
type input "**********"
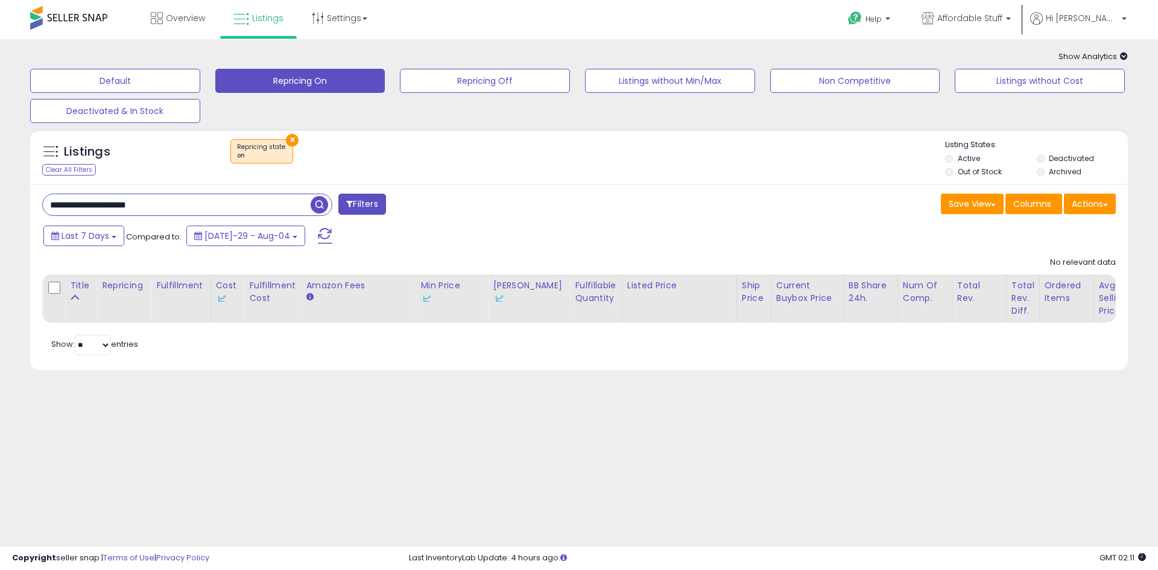
click at [953, 177] on li "Out of Stock" at bounding box center [989, 172] width 89 height 13
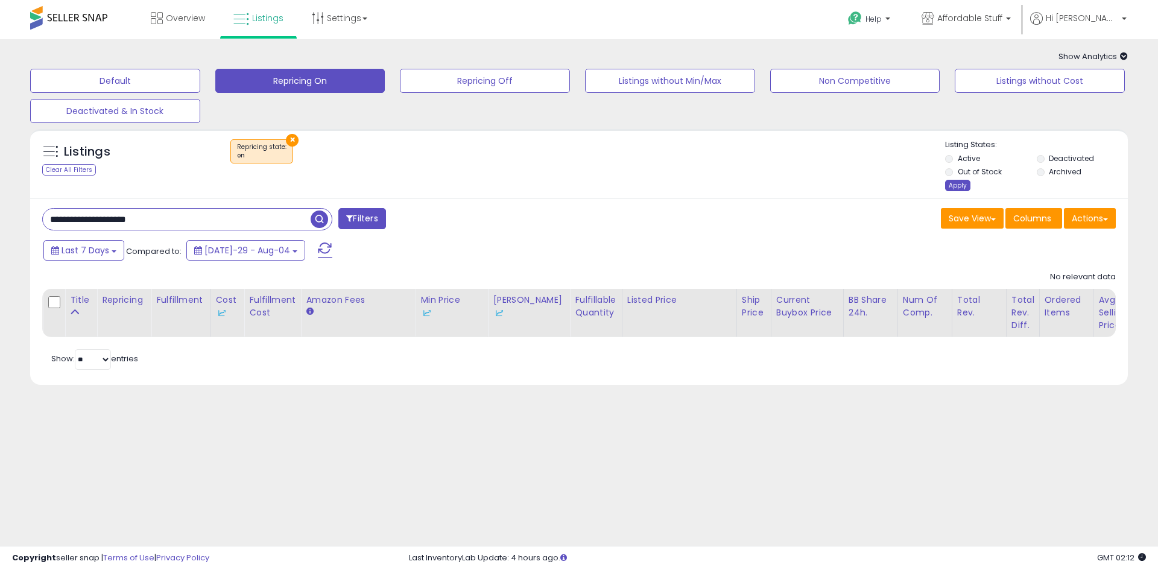
click at [961, 180] on div "Listing States: Active Deactivated Out of Stock Archived Apply" at bounding box center [1036, 166] width 182 height 55
click at [957, 188] on div "Apply" at bounding box center [957, 185] width 25 height 11
